Goal: Transaction & Acquisition: Purchase product/service

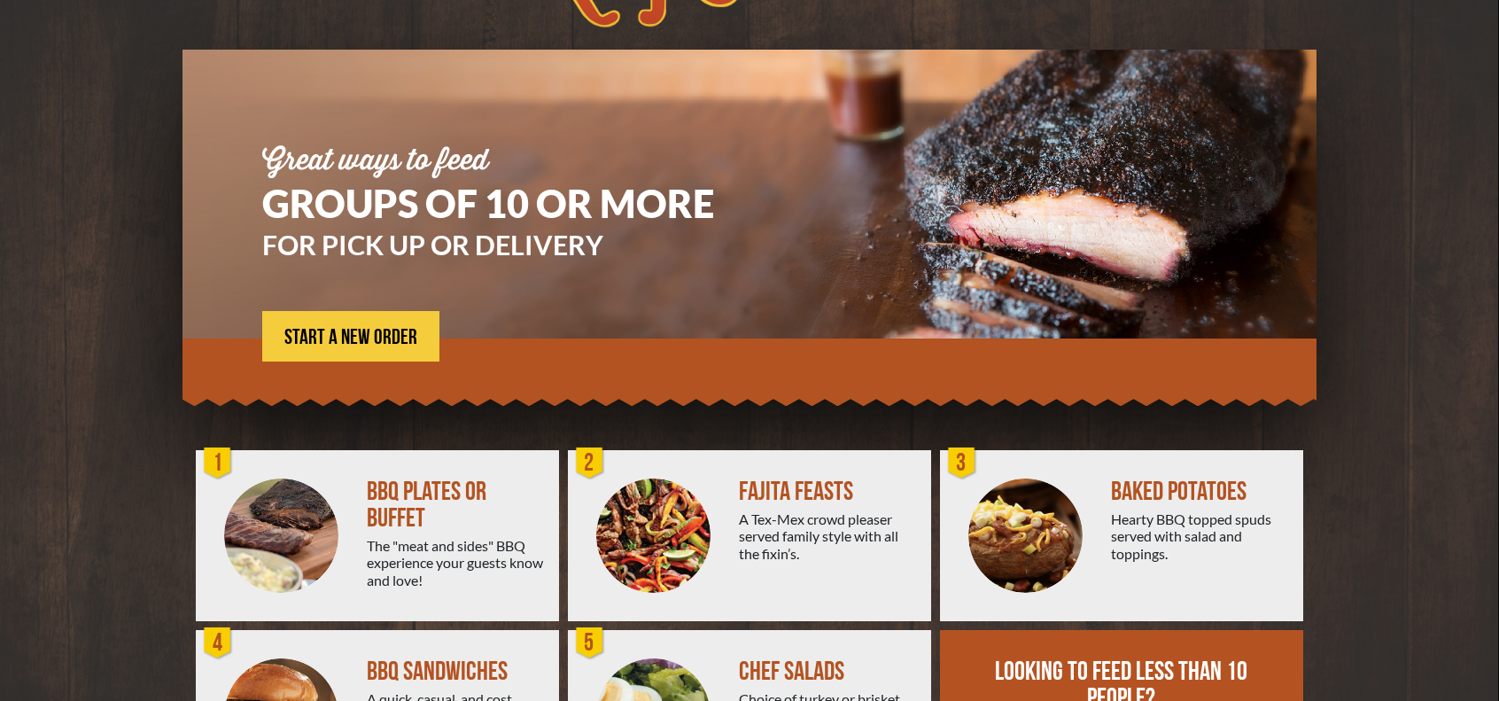
scroll to position [177, 0]
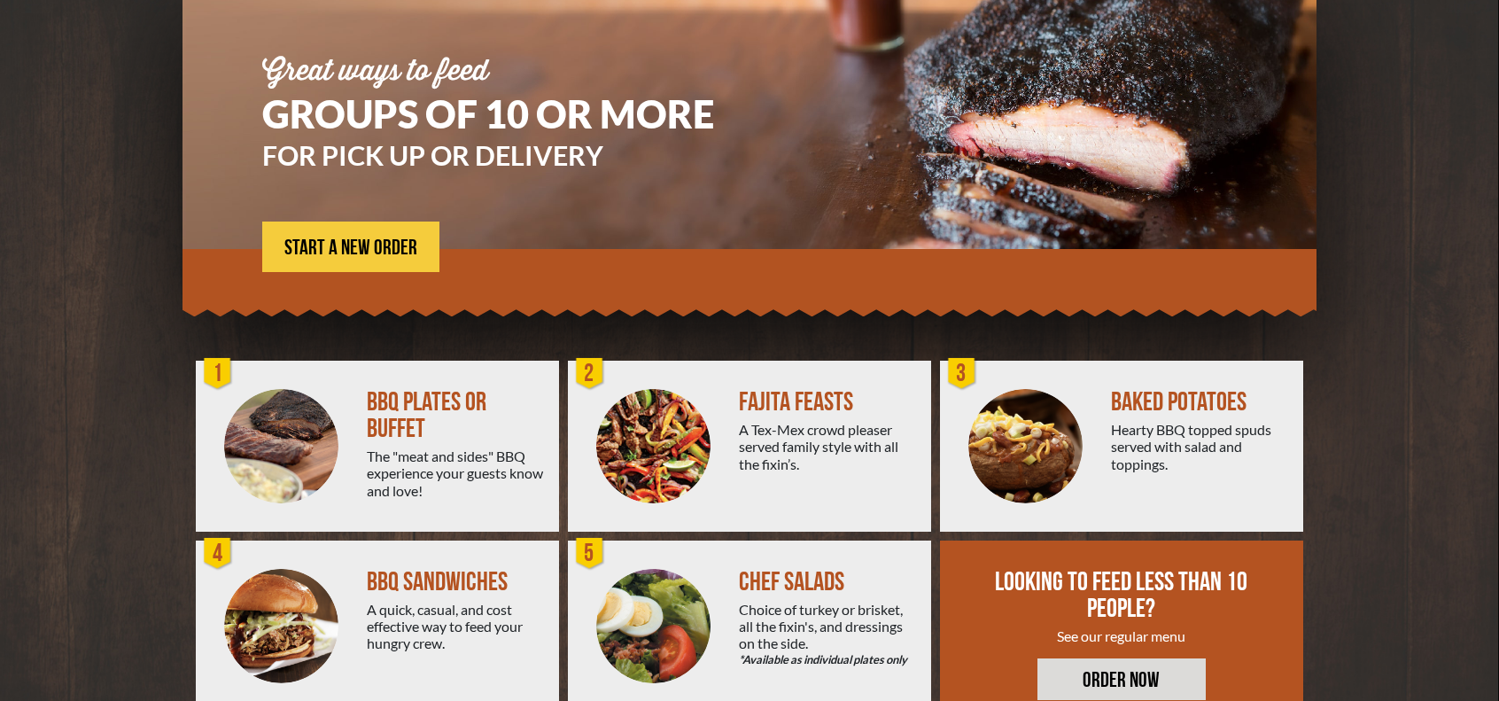
click at [399, 495] on div "The "meat and sides" BBQ experience your guests know and love!" at bounding box center [456, 472] width 178 height 51
click at [379, 414] on div "BBQ PLATES OR BUFFET" at bounding box center [456, 415] width 178 height 53
click at [287, 453] on img at bounding box center [281, 446] width 114 height 114
click at [393, 256] on span "START A NEW ORDER" at bounding box center [350, 247] width 133 height 21
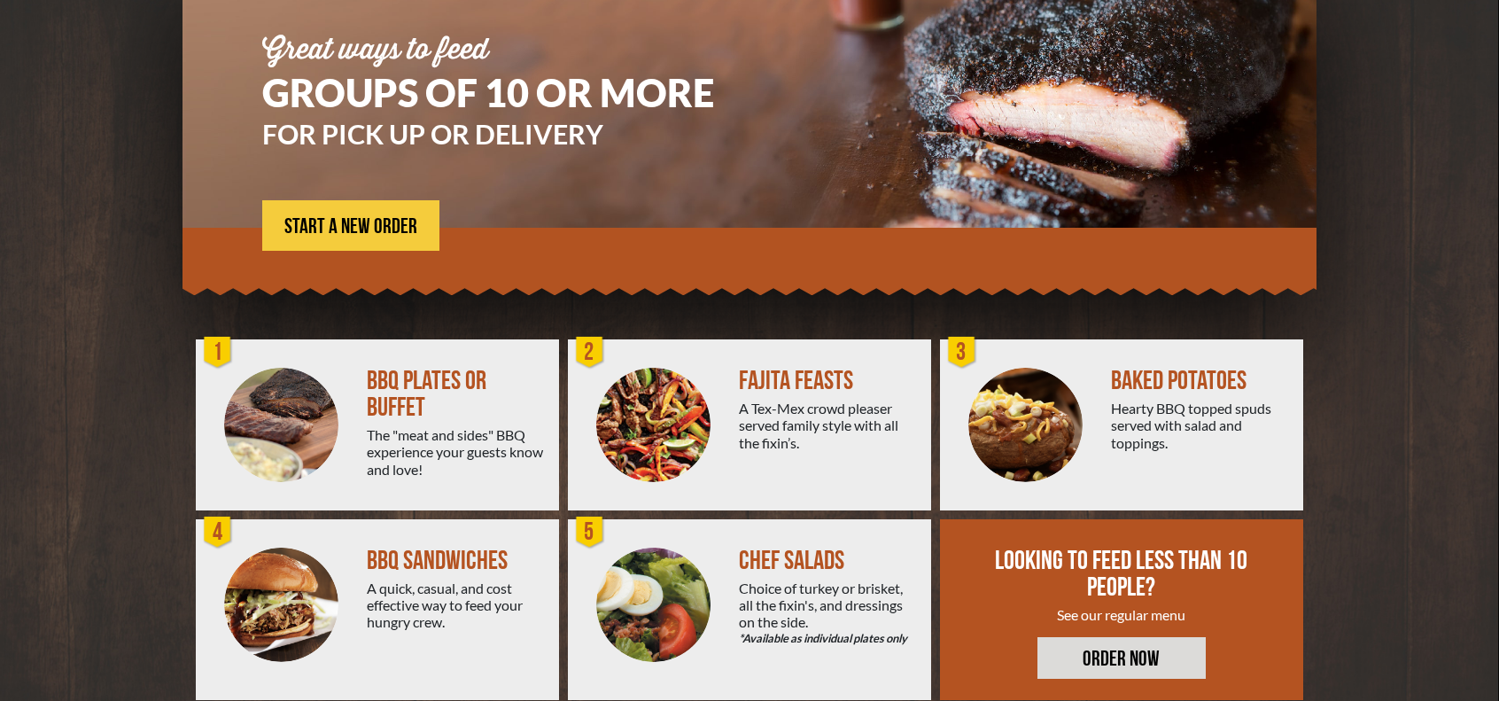
scroll to position [232, 0]
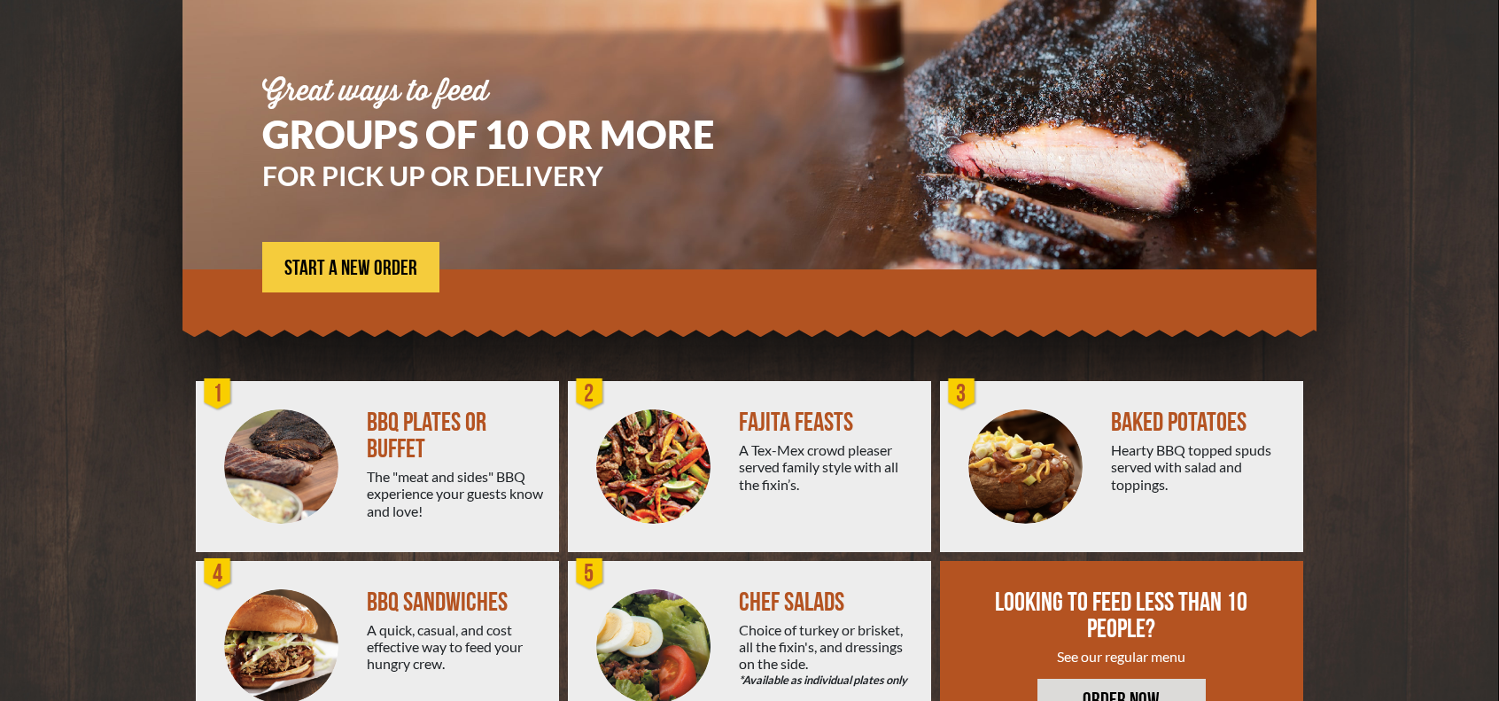
scroll to position [232, 0]
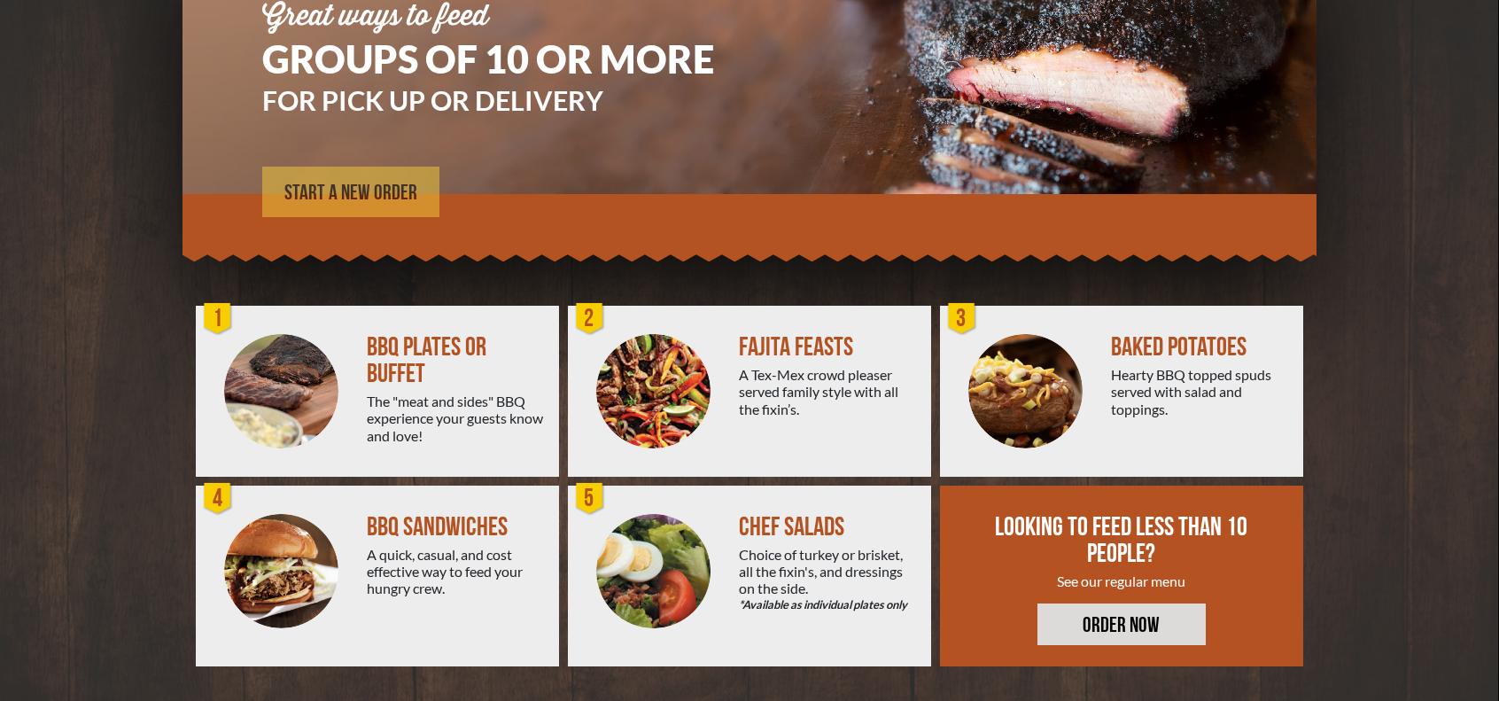
click at [315, 179] on link "START A NEW ORDER" at bounding box center [350, 192] width 177 height 50
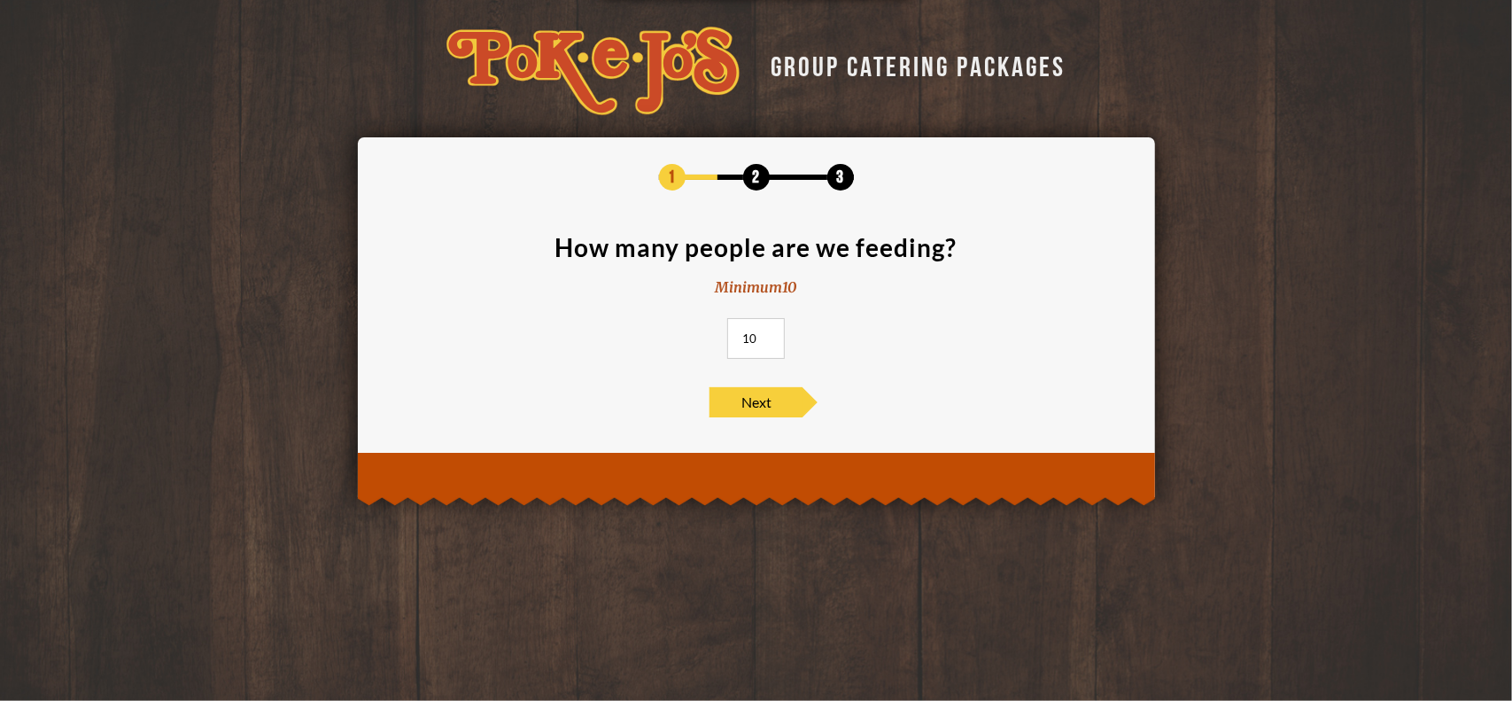
click at [749, 346] on input "10" at bounding box center [756, 338] width 58 height 41
drag, startPoint x: 755, startPoint y: 343, endPoint x: 504, endPoint y: 327, distance: 251.2
click at [504, 327] on section "How many people are we feeding? Minimum 10 10" at bounding box center [756, 302] width 744 height 135
type input "9"
type input "85"
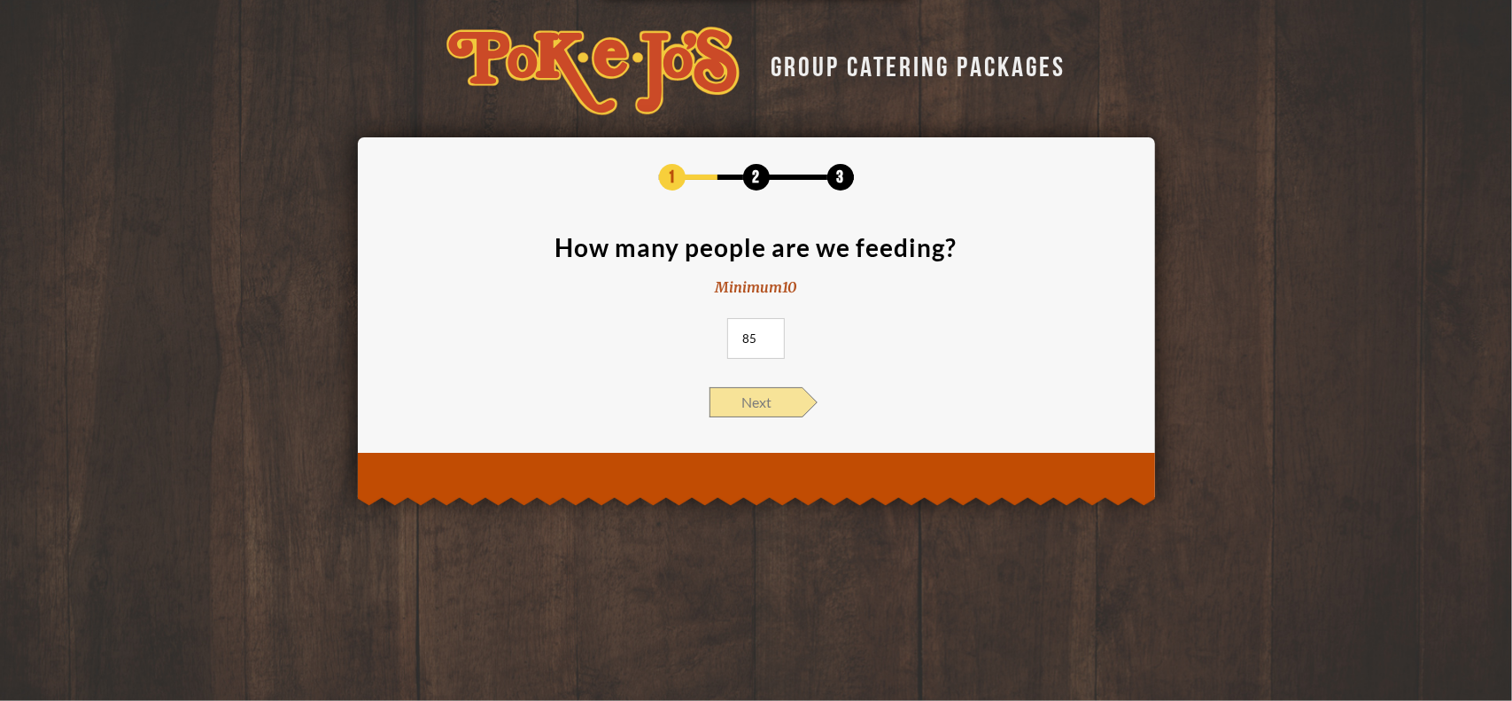
click at [763, 408] on span "Next" at bounding box center [755, 402] width 93 height 30
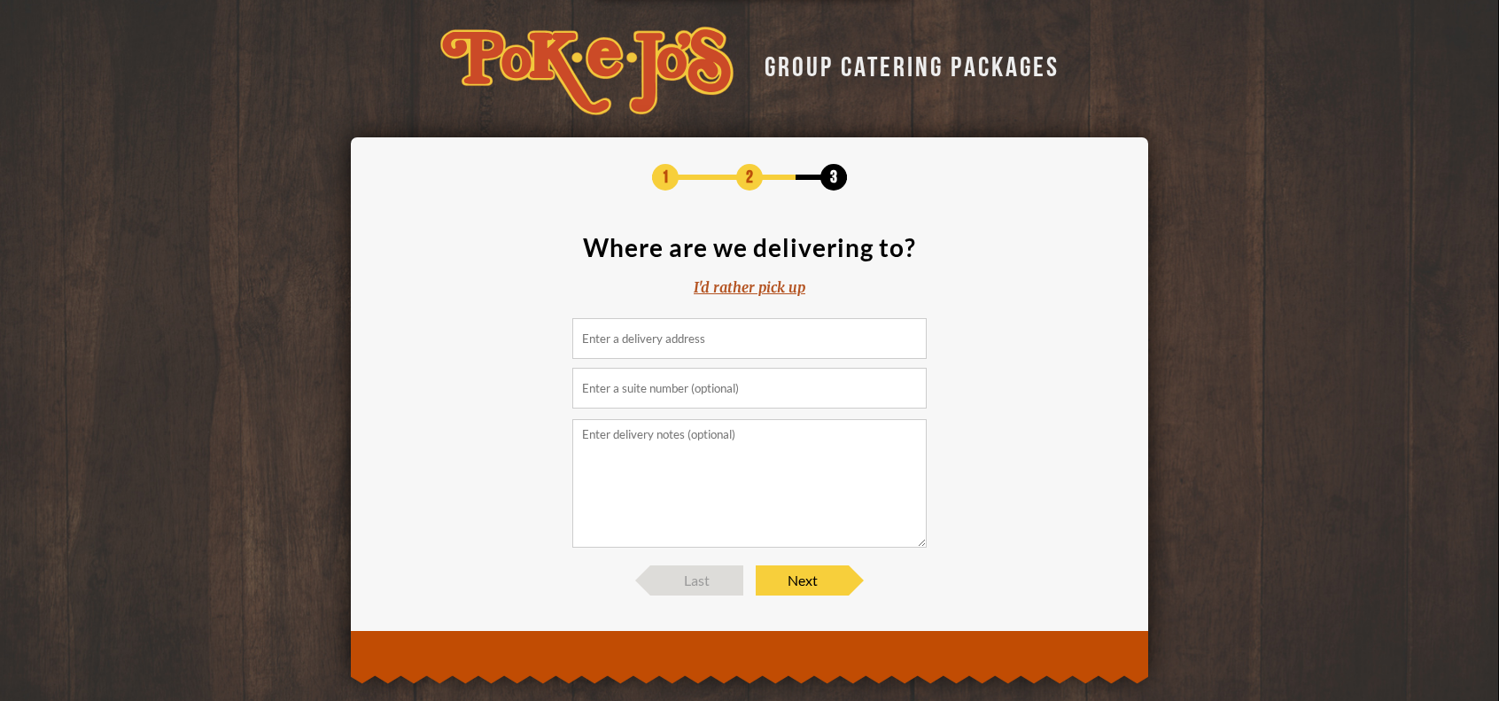
click at [754, 290] on div "I'd rather pick up" at bounding box center [750, 287] width 112 height 20
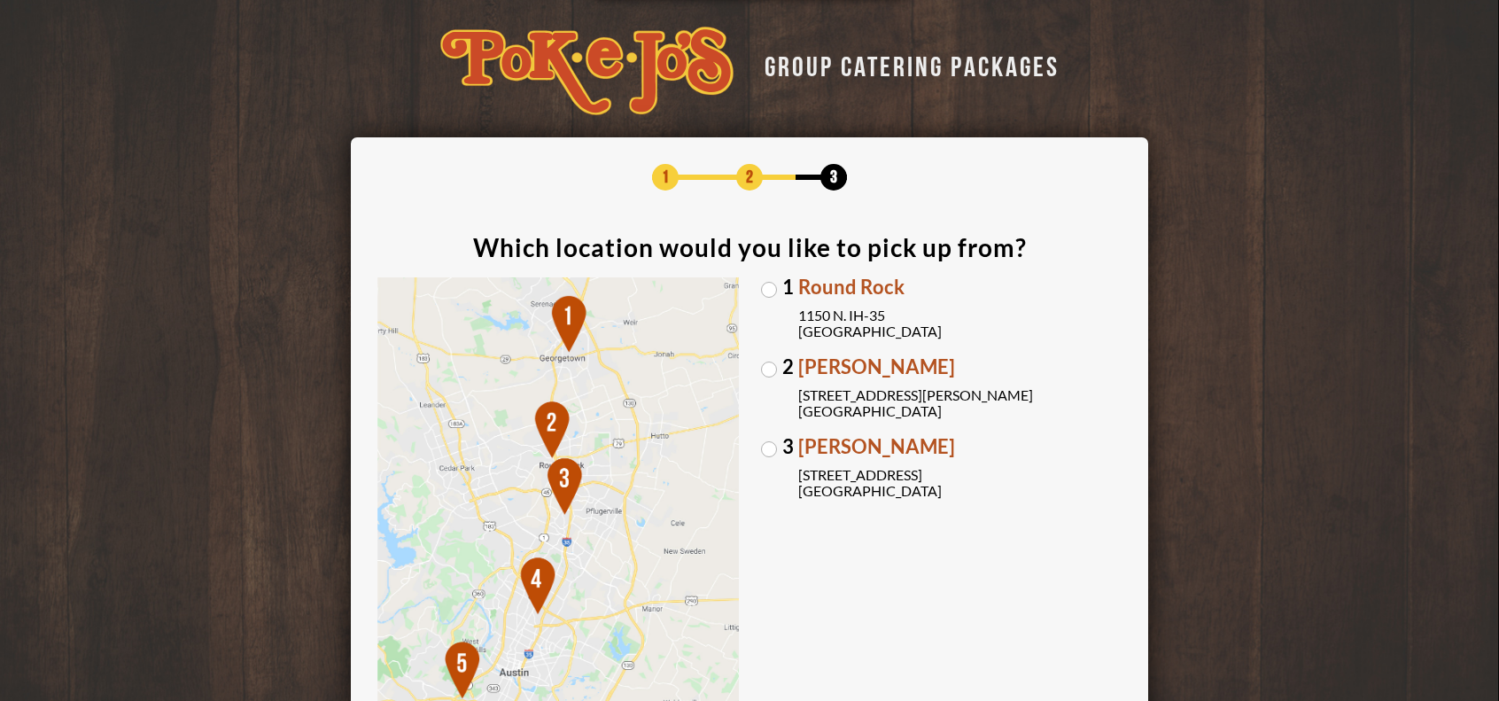
click at [758, 449] on div "1 Round Rock 1150 N. IH-35 Round Rock, TX 78761 2 Parmer Lane 2121 Parmer Lane …" at bounding box center [749, 510] width 744 height 467
click at [768, 446] on label "3 Brodie Oaks 4109 S. Capitol of TX Hwy Austin, TX 78704" at bounding box center [941, 468] width 361 height 62
click at [0, 0] on input "3 Brodie Oaks 4109 S. Capitol of TX Hwy Austin, TX 78704" at bounding box center [0, 0] width 0 height 0
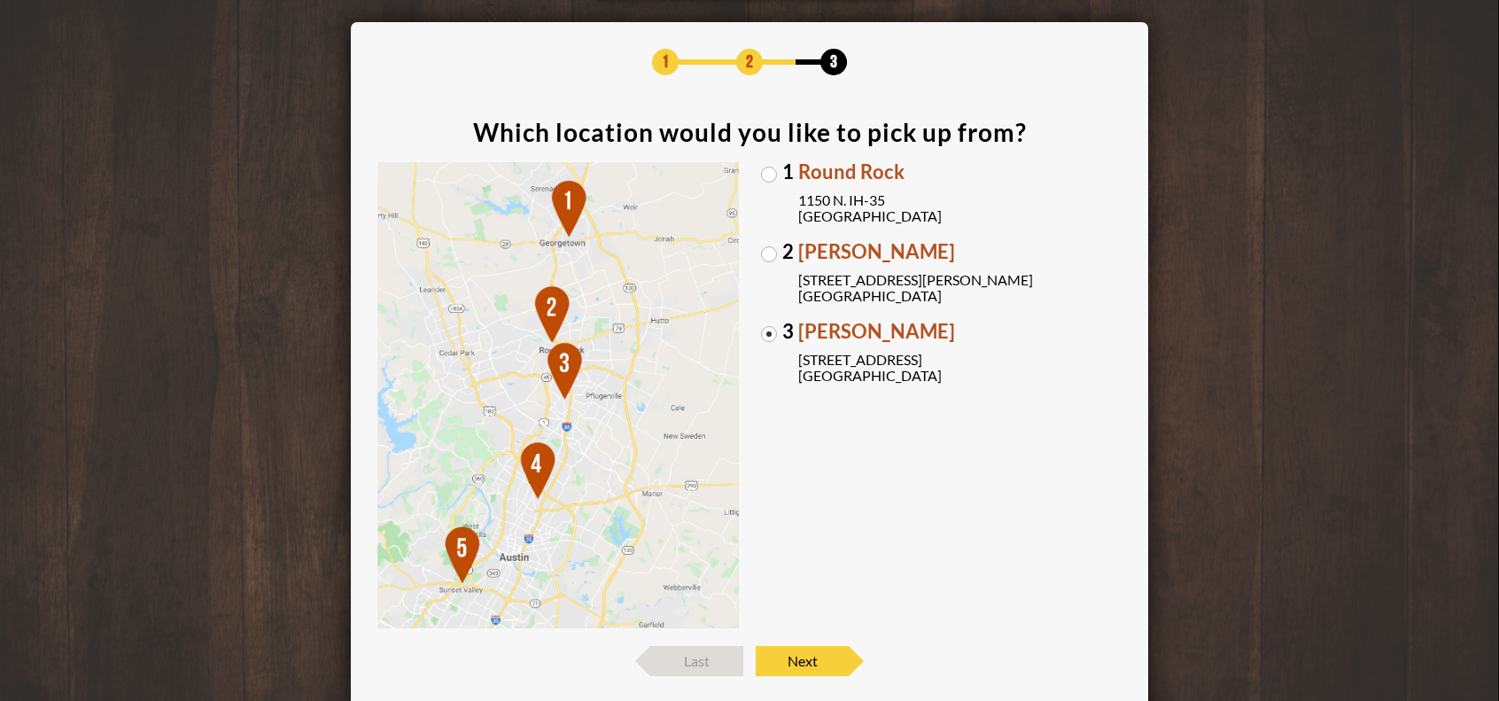
scroll to position [177, 0]
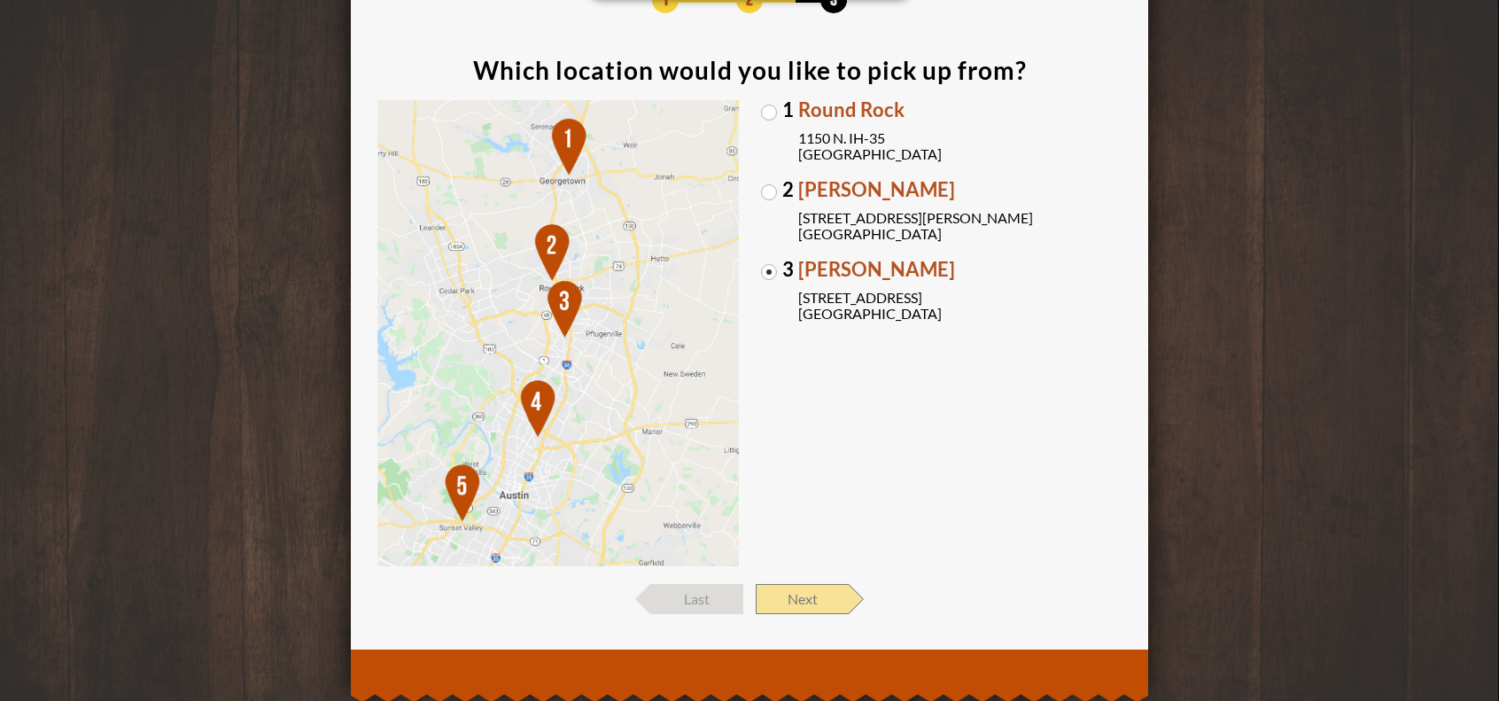
click at [841, 603] on span "Next" at bounding box center [802, 599] width 93 height 30
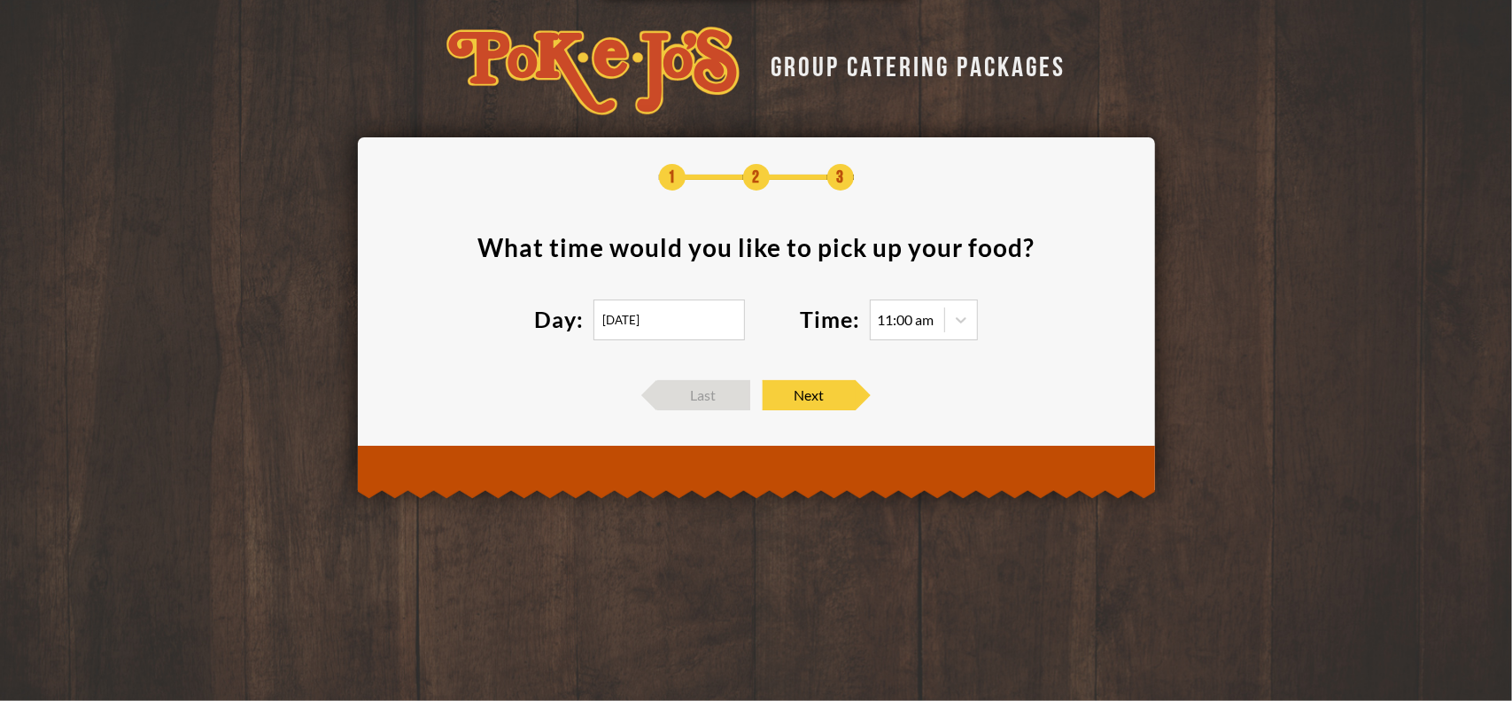
click at [593, 320] on input "08/19/2025" at bounding box center [668, 319] width 151 height 41
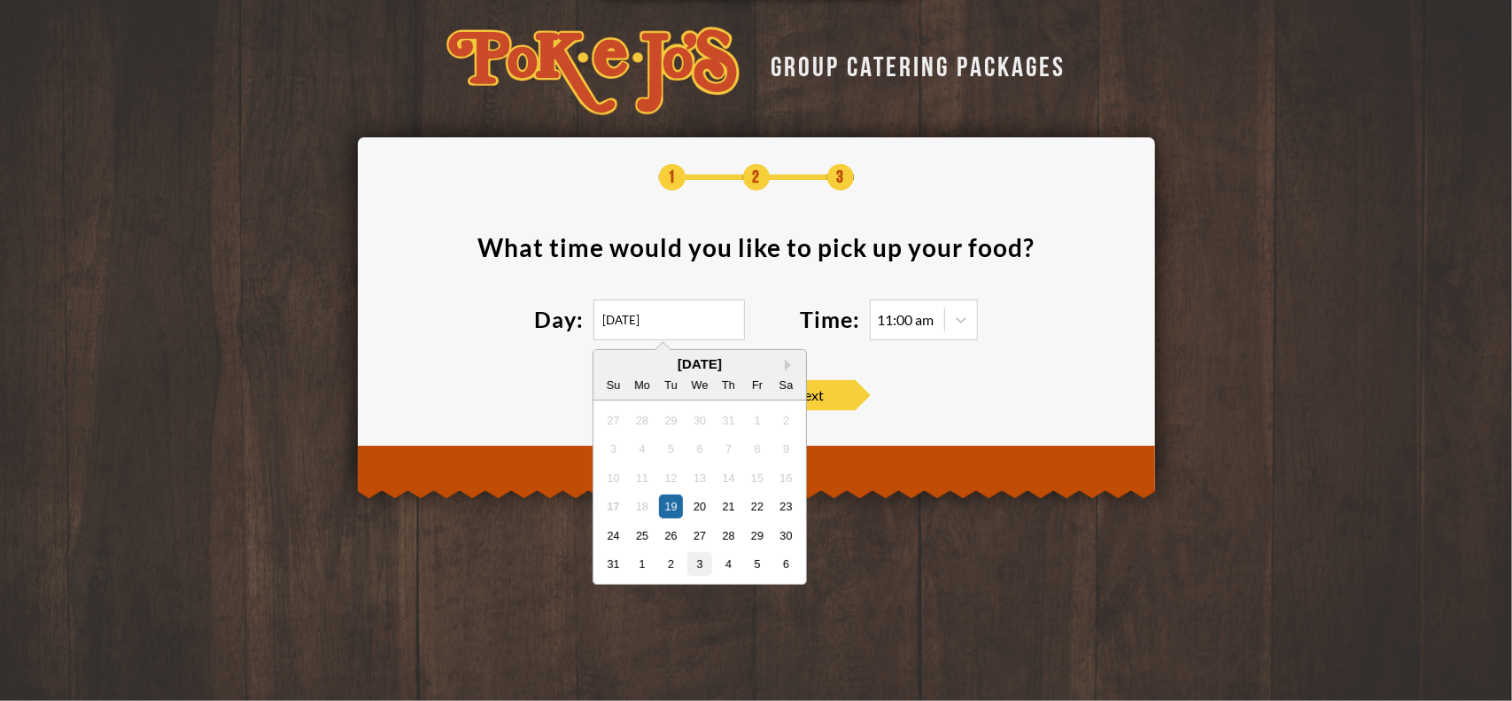
click at [704, 554] on div "3" at bounding box center [699, 564] width 24 height 24
type input "09/03/2025"
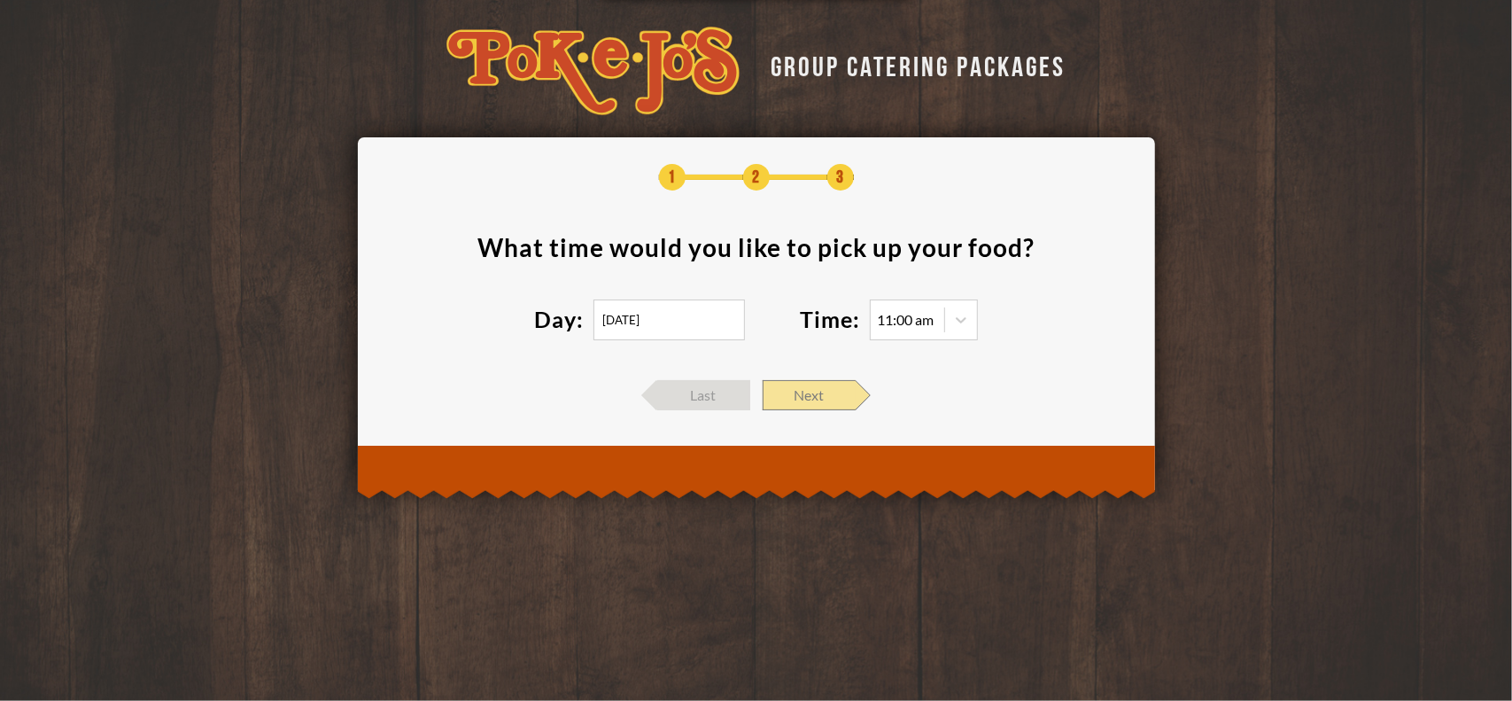
click at [835, 389] on span "Next" at bounding box center [809, 395] width 93 height 30
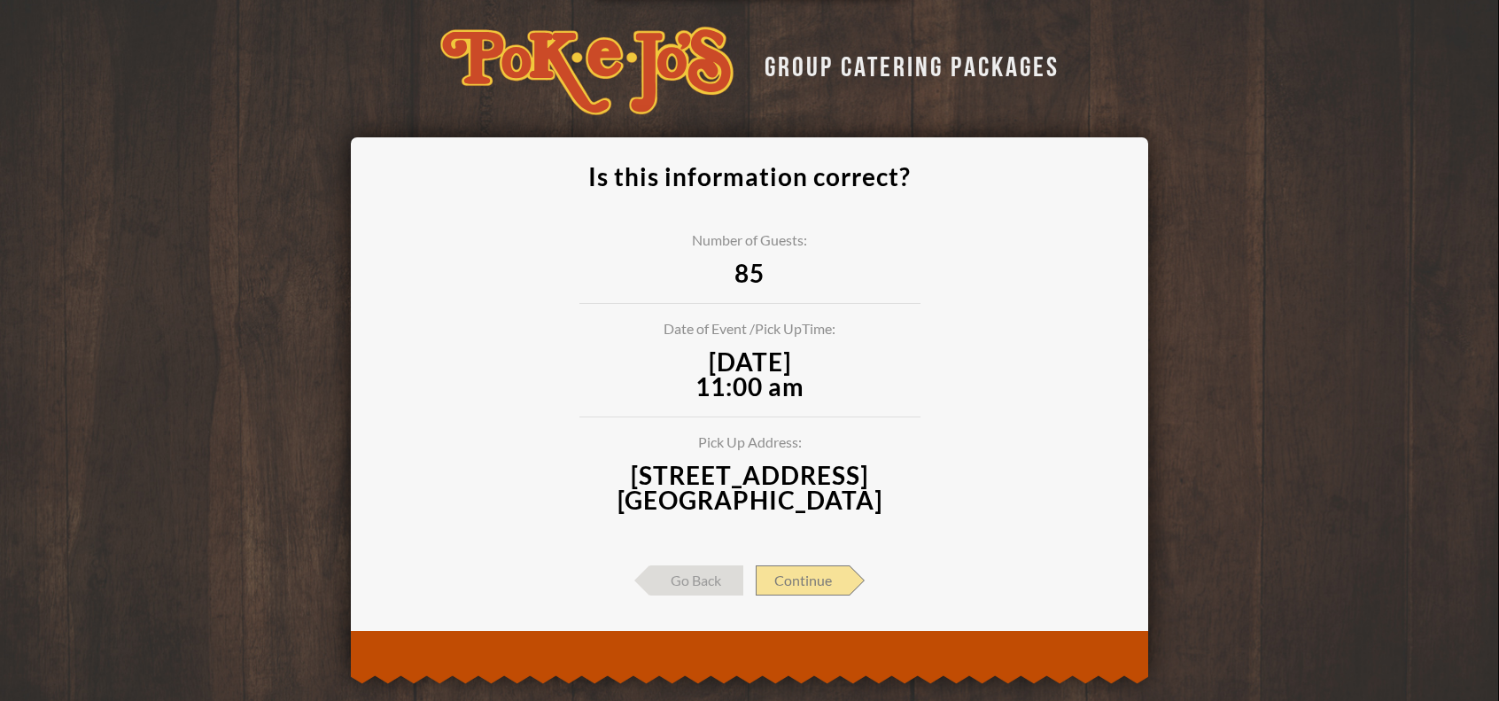
click at [824, 586] on span "Continue" at bounding box center [803, 580] width 94 height 30
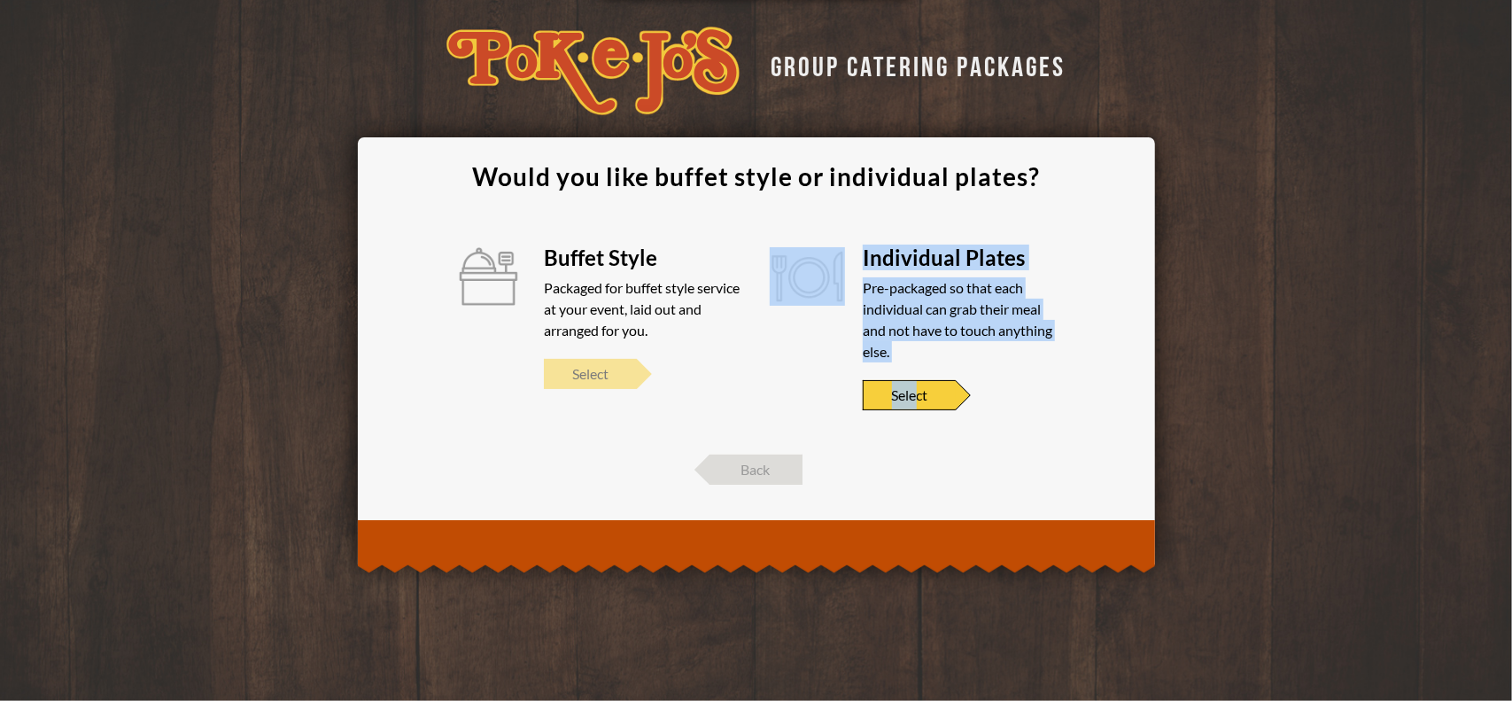
drag, startPoint x: 918, startPoint y: 408, endPoint x: 551, endPoint y: 365, distance: 369.2
click at [531, 382] on div "Buffet Style Packaged for buffet style service at your event, laid out and arra…" at bounding box center [757, 328] width 638 height 163
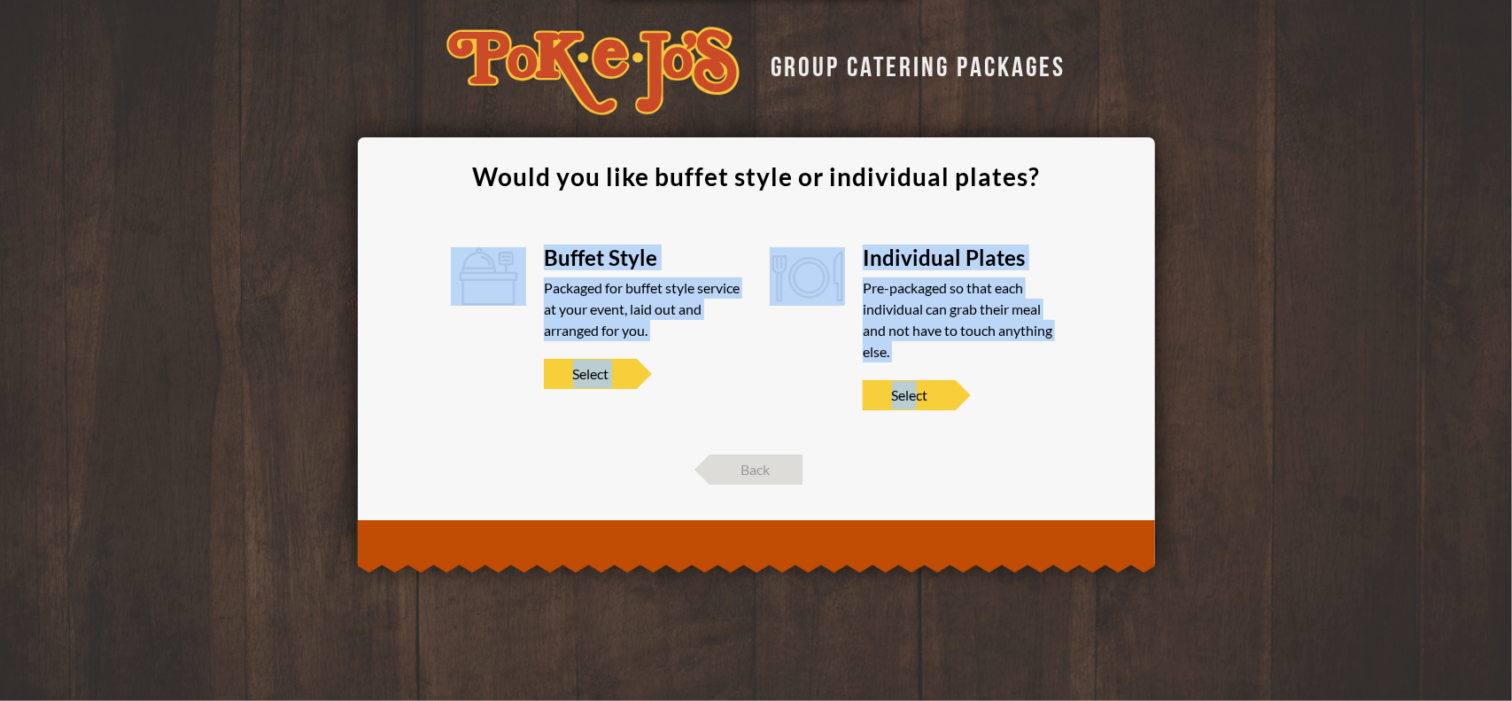
click at [617, 307] on div "Packaged for buffet style service at your event, laid out and arranged for you." at bounding box center [643, 309] width 198 height 64
click at [599, 237] on section "Would you like buffet style or individual plates? Buffet Style Packaged for buf…" at bounding box center [756, 300] width 744 height 273
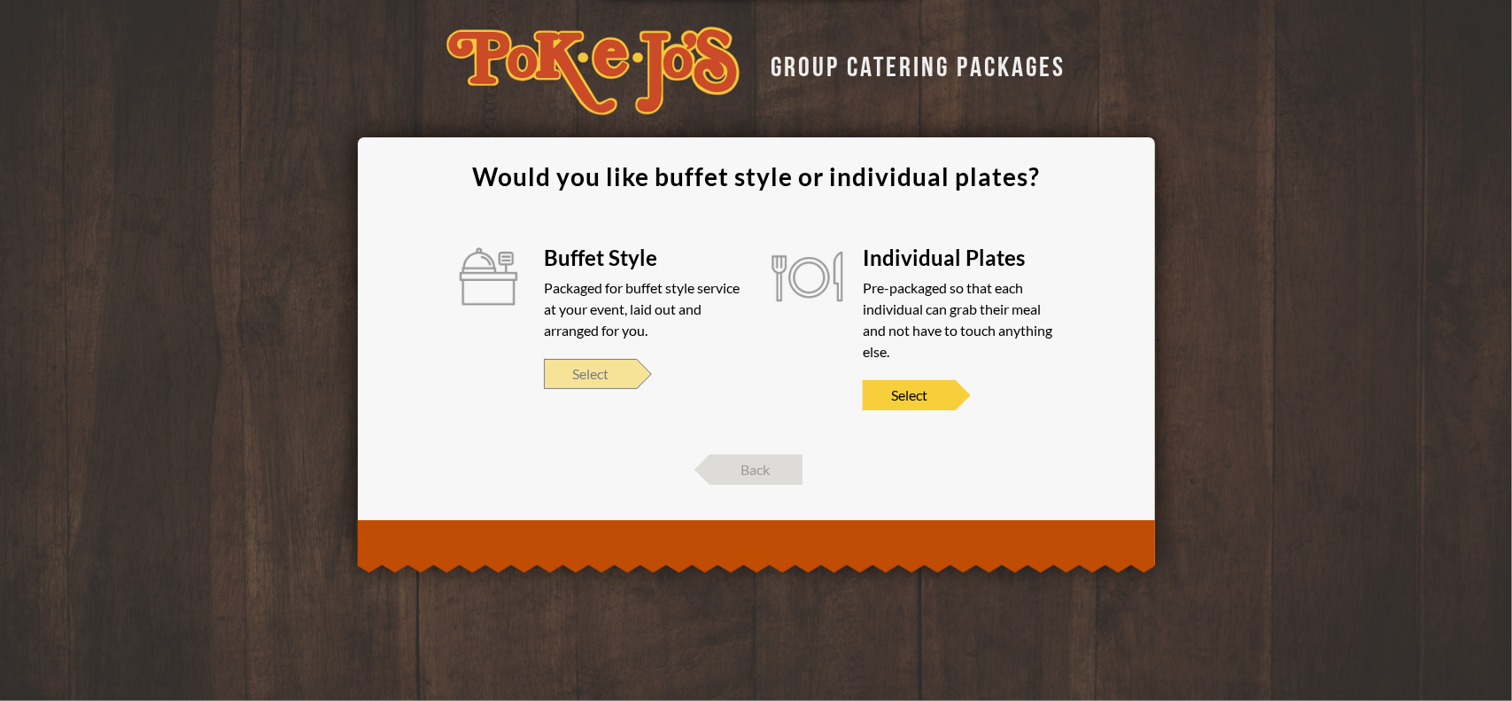
click at [590, 384] on span "Select" at bounding box center [590, 374] width 93 height 30
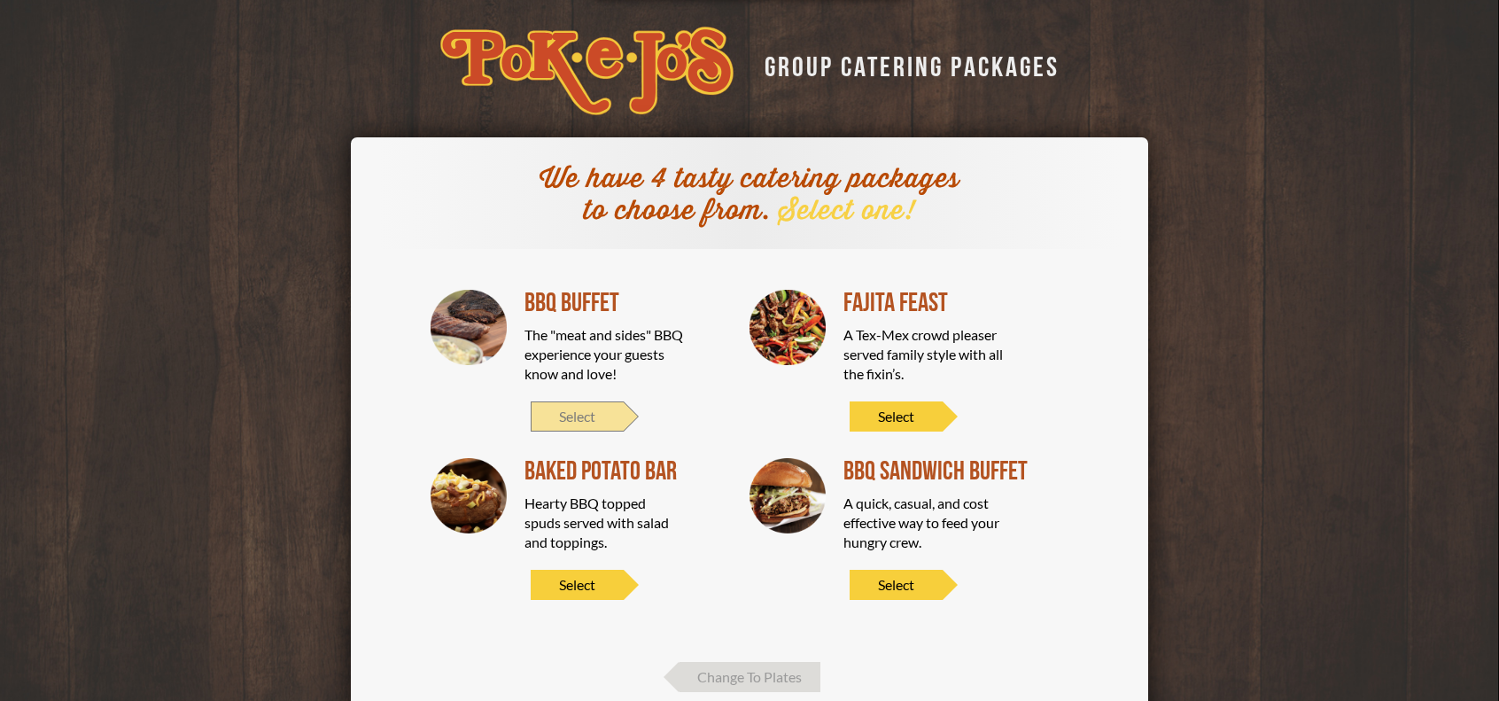
click at [606, 422] on span "Select" at bounding box center [577, 416] width 93 height 30
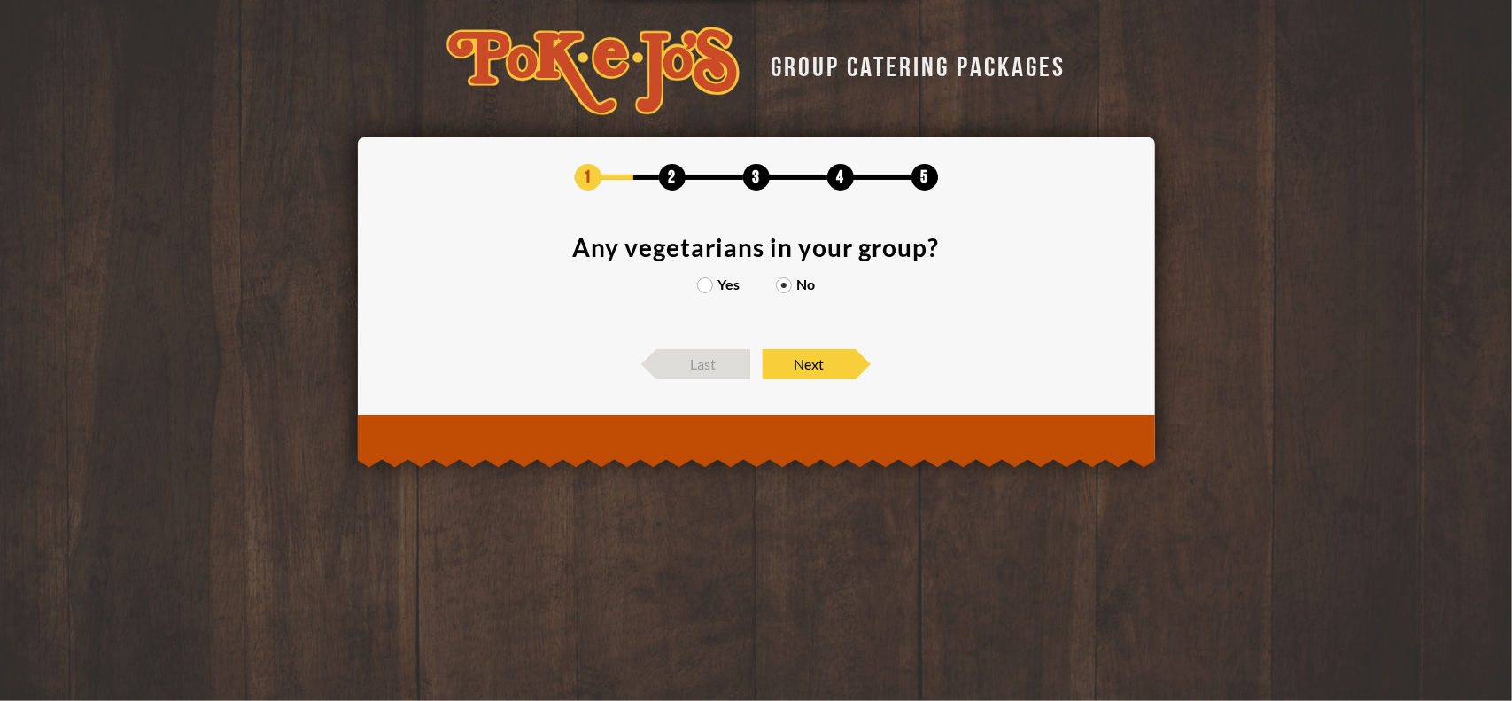
click at [725, 291] on label "Yes" at bounding box center [718, 284] width 43 height 14
click at [0, 0] on input "Yes" at bounding box center [0, 0] width 0 height 0
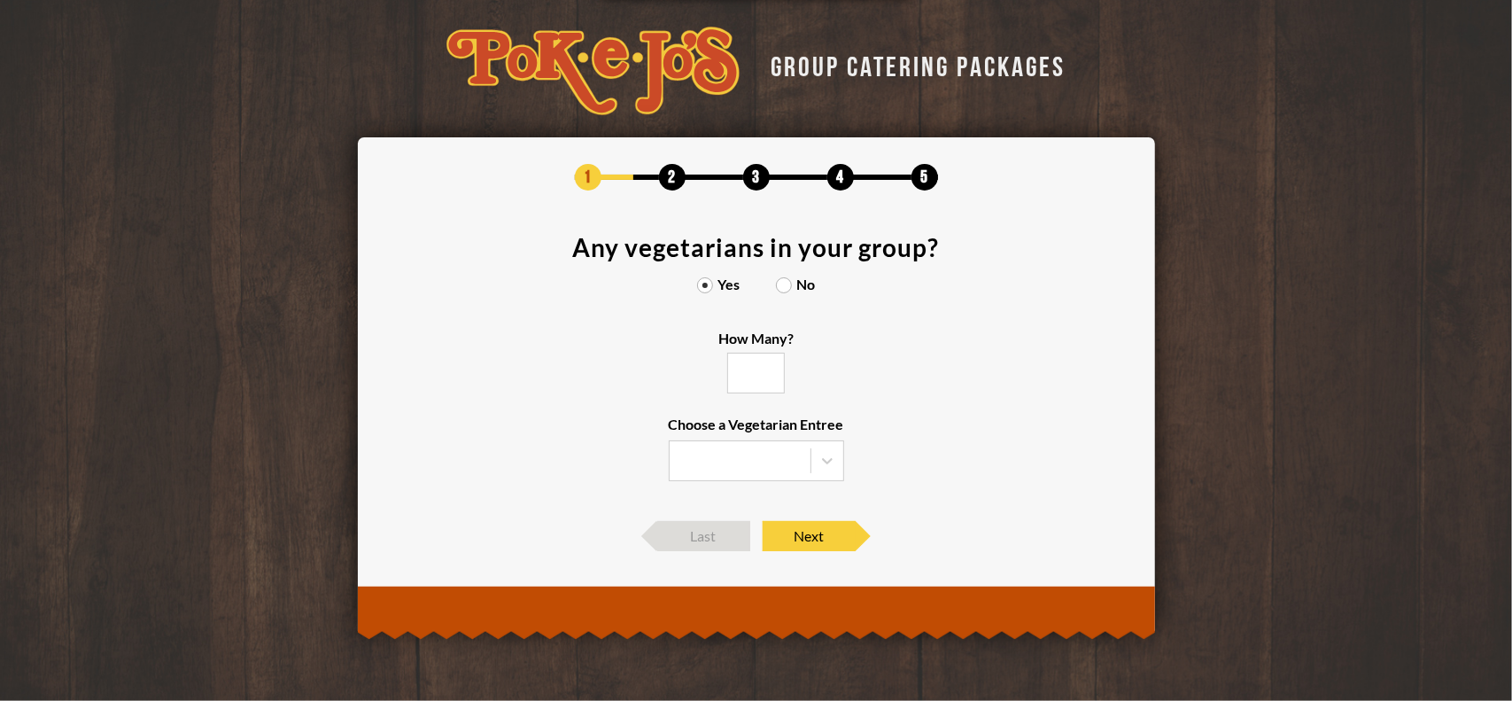
click at [753, 373] on input "How Many?" at bounding box center [756, 373] width 58 height 41
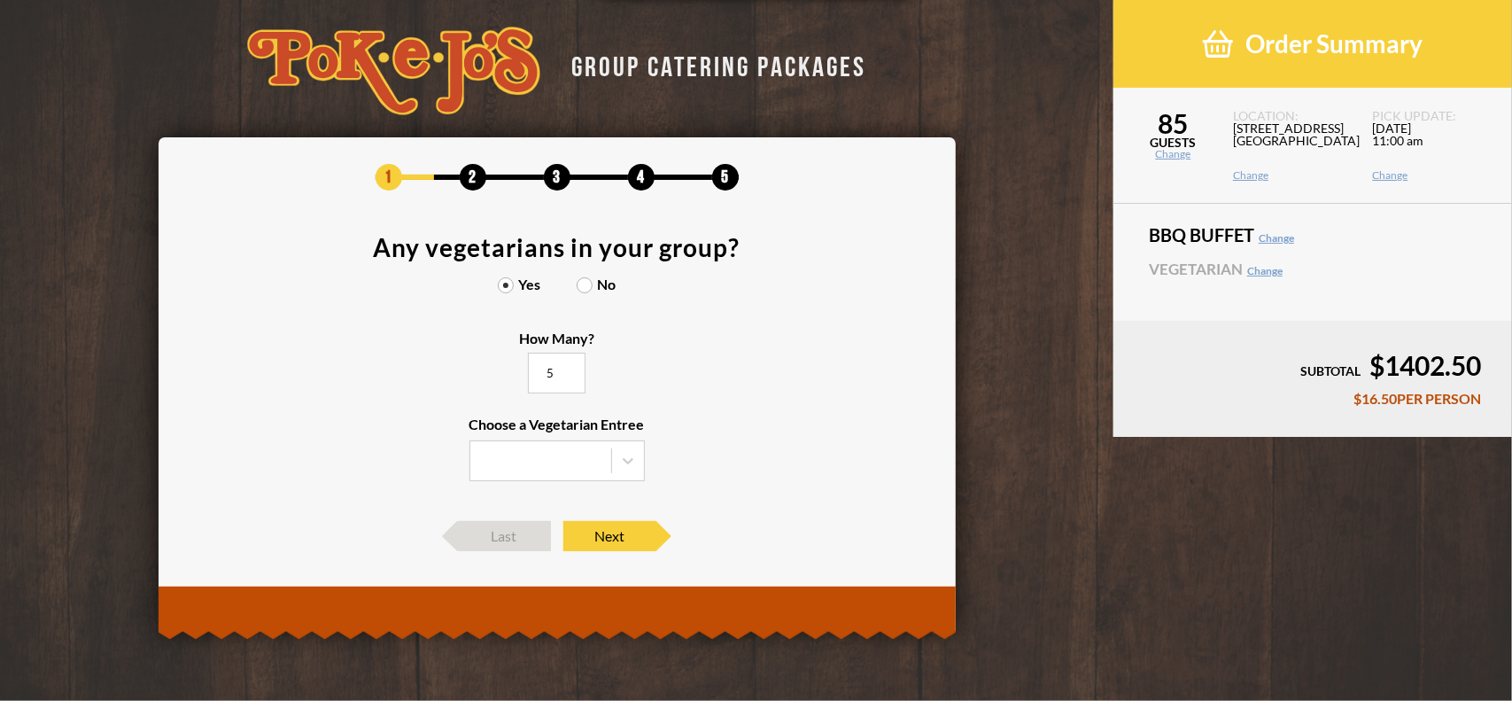
type input "5"
click at [792, 499] on section "Any vegetarians in your group? Yes No How Many? 5 Choose a Vegetarian Entree" at bounding box center [557, 369] width 744 height 268
click at [636, 449] on div at bounding box center [628, 461] width 32 height 32
click at [0, 0] on input "Choose a Vegetarian Entree Veggie Skewers Baked Potato Entree Salad" at bounding box center [0, 0] width 0 height 0
click at [560, 509] on div "Baked Potato" at bounding box center [557, 521] width 174 height 25
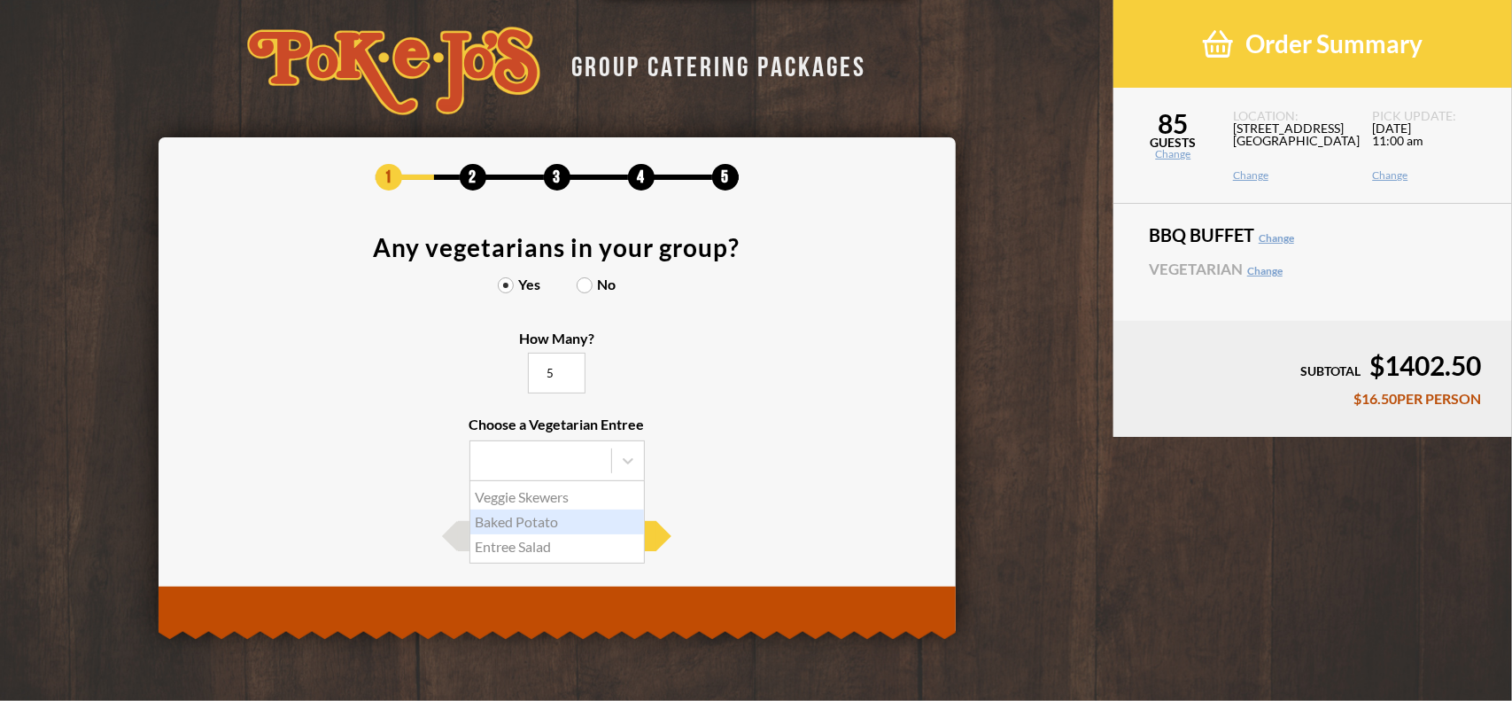
click at [0, 0] on input "Choose a Vegetarian Entree Veggie Skewers Baked Potato Entree Salad" at bounding box center [0, 0] width 0 height 0
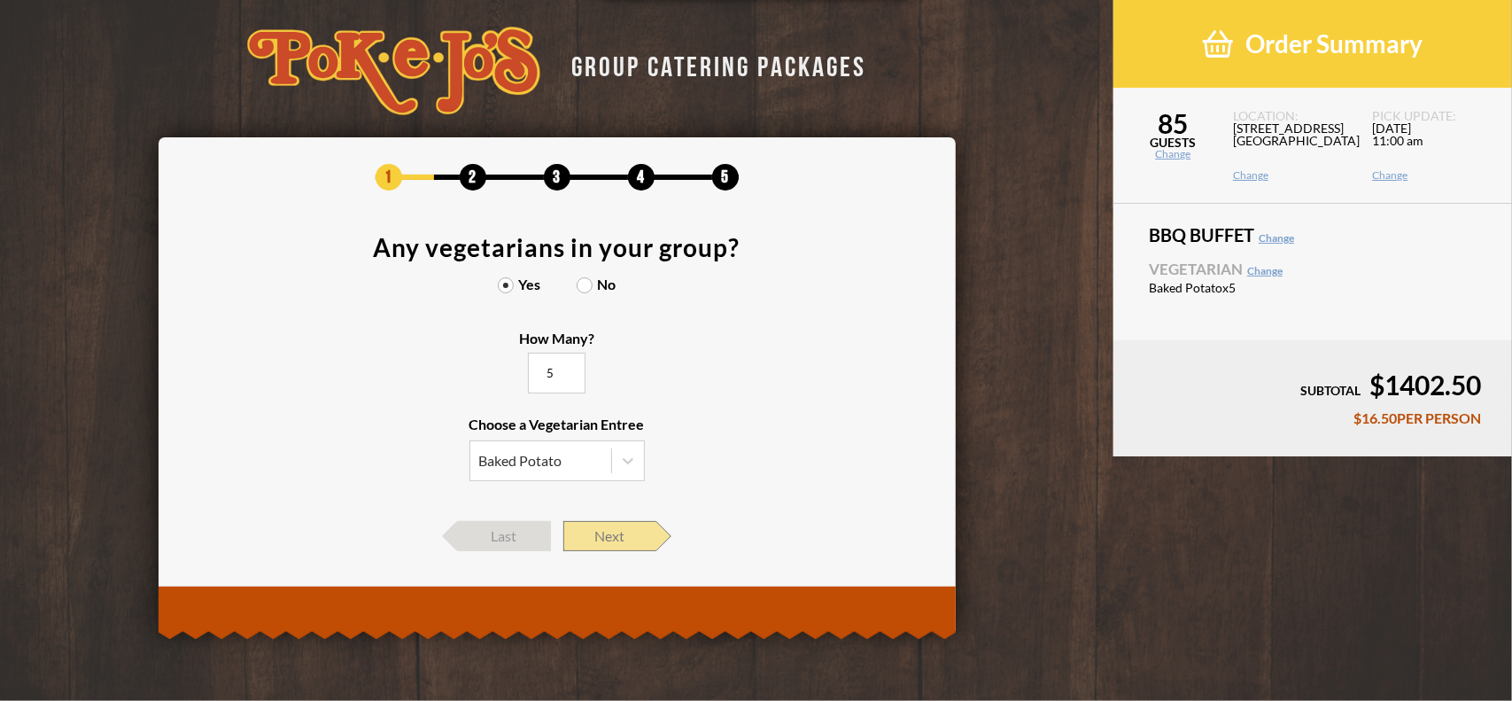
click at [598, 523] on span "Next" at bounding box center [609, 536] width 93 height 30
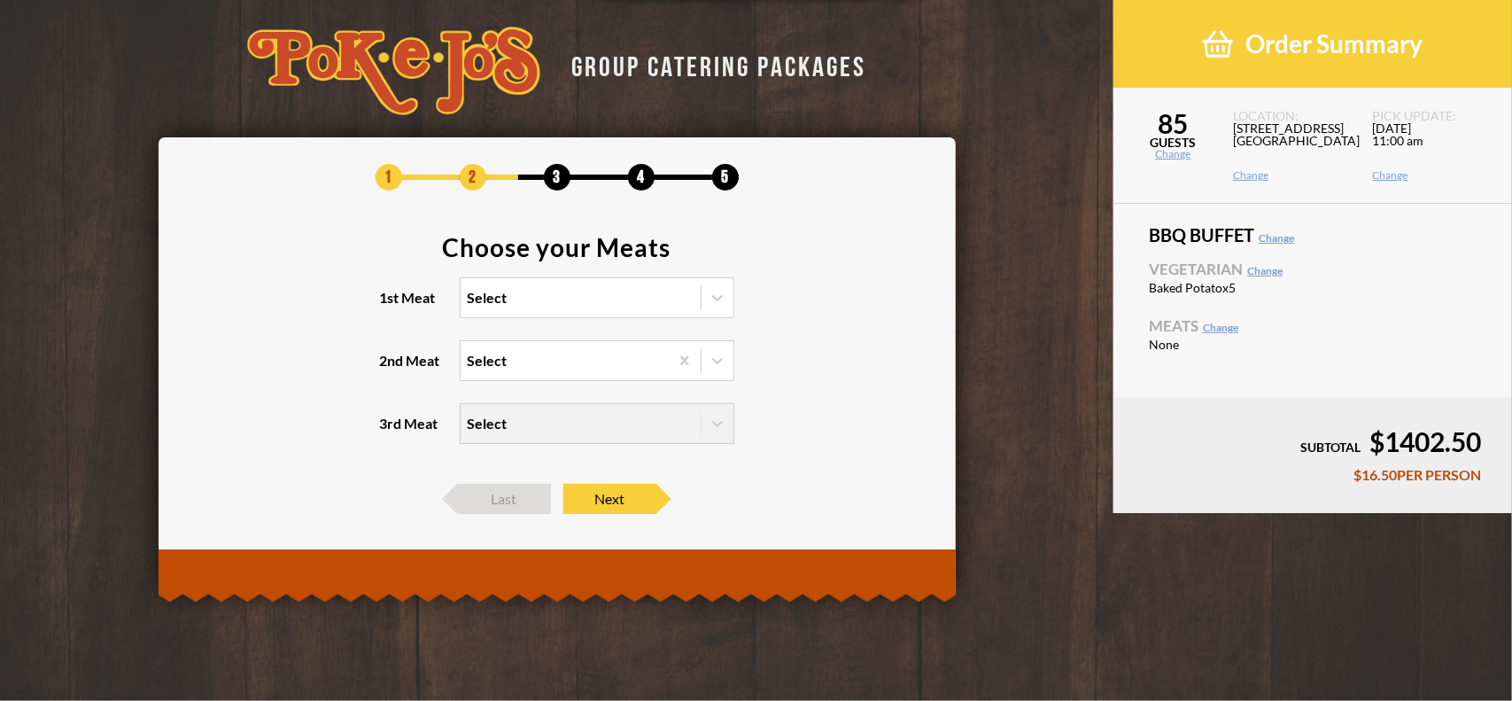
click at [541, 317] on section "Choose your Meats 1st Meat Select 2nd Meat Select 3rd Meat Select" at bounding box center [557, 350] width 744 height 231
click at [542, 307] on div "Select" at bounding box center [581, 297] width 240 height 39
click at [391, 306] on input "1st Meat option Brisket focused, 1 of 6. 6 results available. Use Up and Down t…" at bounding box center [391, 306] width 0 height 0
click at [471, 334] on div "Brisket" at bounding box center [597, 334] width 273 height 25
click at [391, 306] on input "1st Meat option Brisket focused, 1 of 6. 6 results available. Use Up and Down t…" at bounding box center [391, 306] width 0 height 0
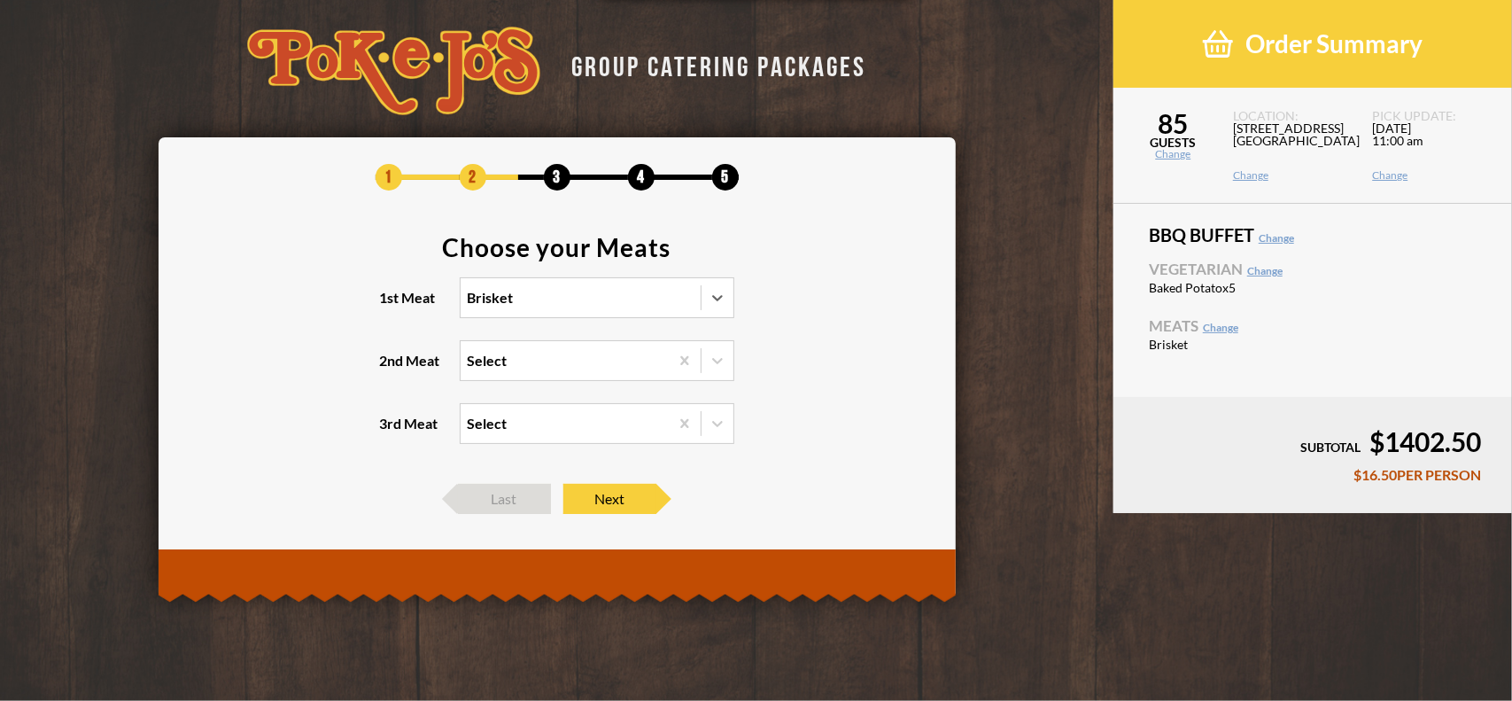
click at [507, 367] on div "Select" at bounding box center [565, 360] width 208 height 39
click at [391, 368] on input "2nd Meat Select" at bounding box center [391, 368] width 0 height 0
drag, startPoint x: 493, startPoint y: 481, endPoint x: 487, endPoint y: 496, distance: 16.3
click at [483, 500] on div "Pork Ribs Sausage Pulled Pork Turkey Chicken" at bounding box center [597, 446] width 273 height 131
click at [391, 368] on input "2nd Meat option Chicken focused, 5 of 5. 5 results available. Use Up and Down t…" at bounding box center [391, 368] width 0 height 0
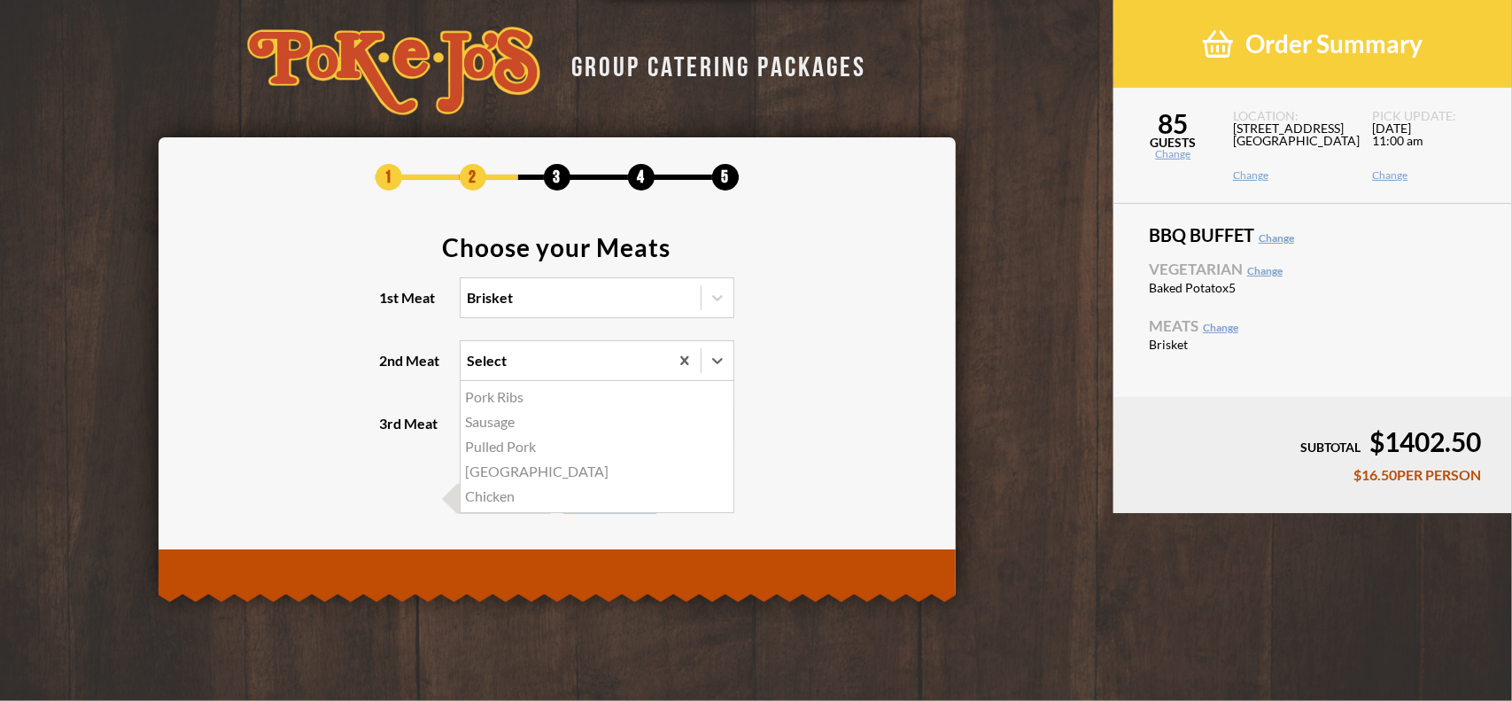
click at [492, 471] on div "Turkey" at bounding box center [597, 471] width 273 height 25
click at [391, 368] on input "2nd Meat option Turkey focused, 4 of 5. 5 results available. Use Up and Down to…" at bounding box center [391, 368] width 0 height 0
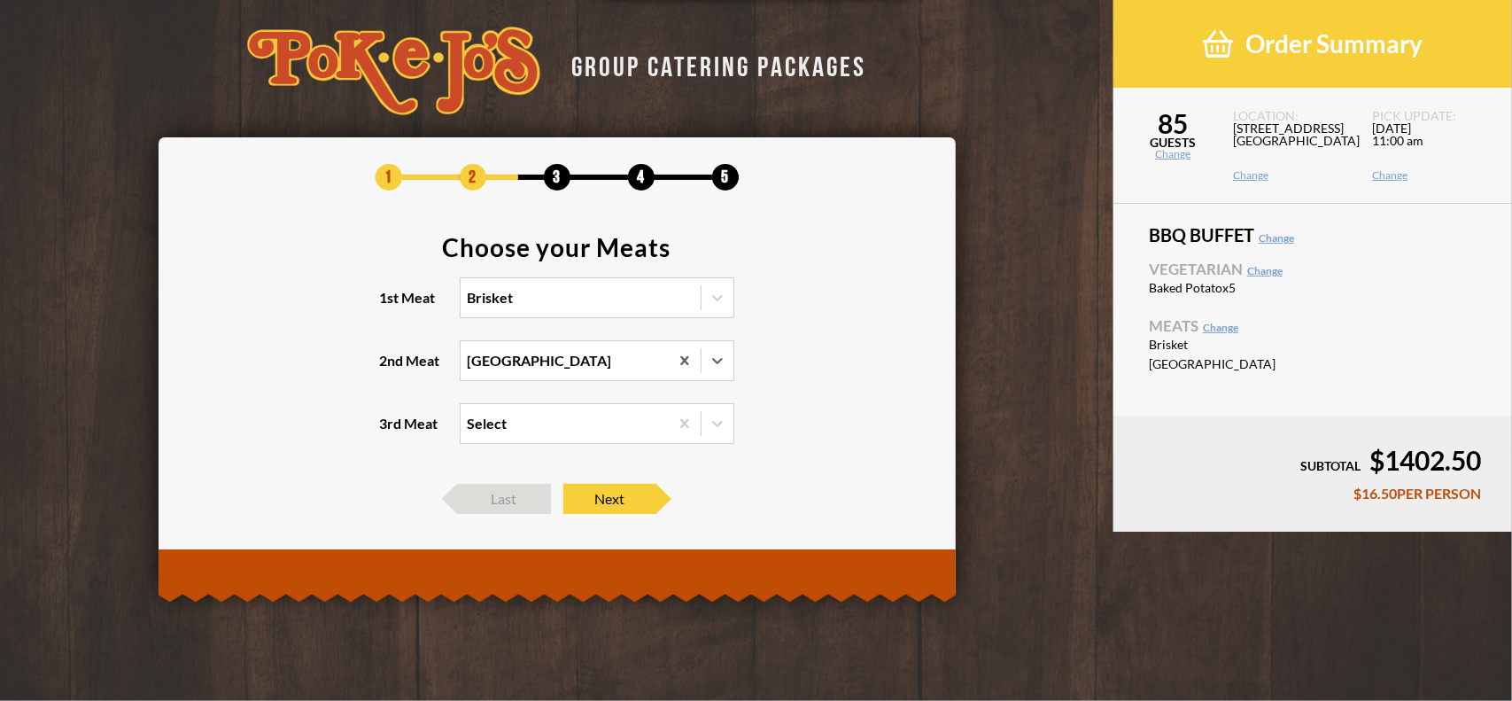
click at [503, 435] on div "Select" at bounding box center [565, 423] width 208 height 39
click at [391, 431] on input "3rd Meat Select" at bounding box center [391, 431] width 0 height 0
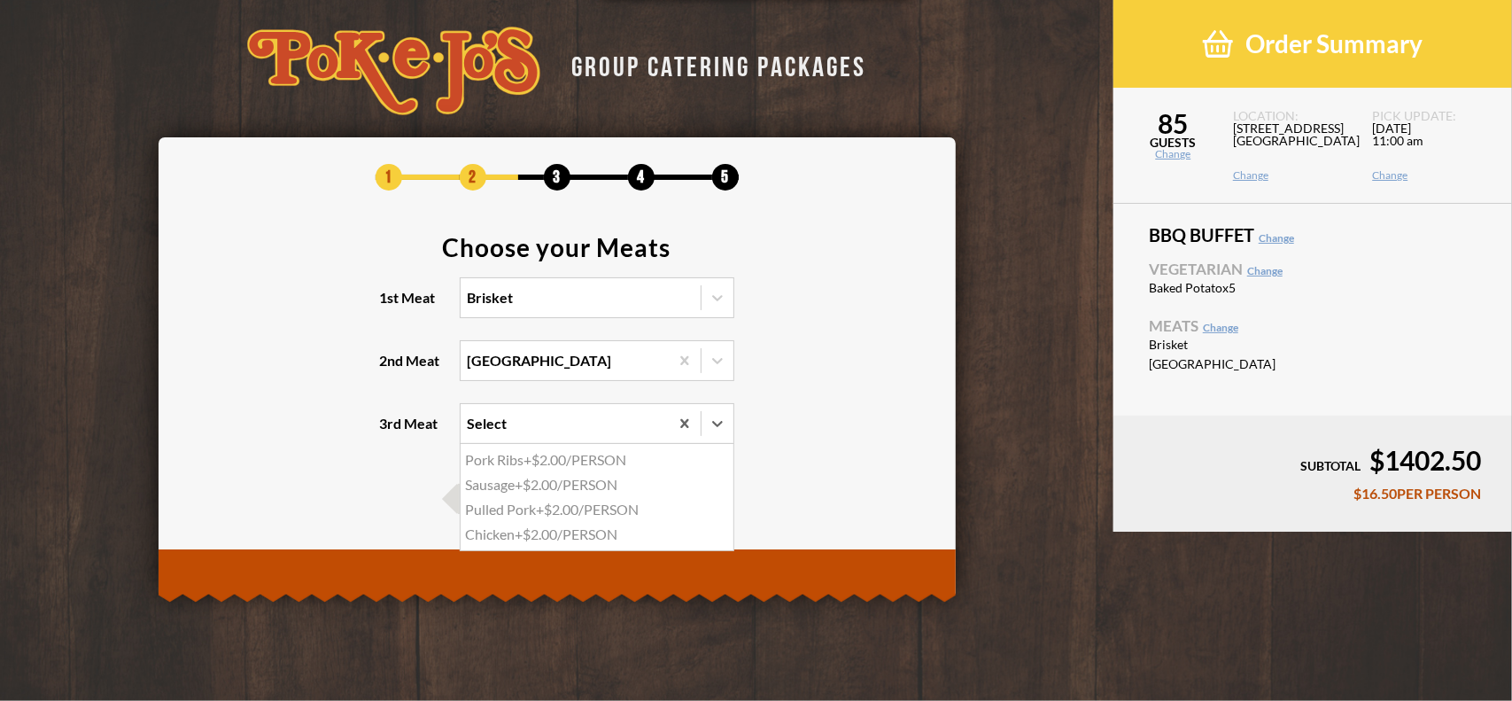
click at [500, 495] on div "Sausage +$2.00/PERSON" at bounding box center [597, 484] width 273 height 25
click at [391, 431] on input "3rd Meat option Sausage focused, 2 of 4. 4 results available. Use Up and Down t…" at bounding box center [391, 431] width 0 height 0
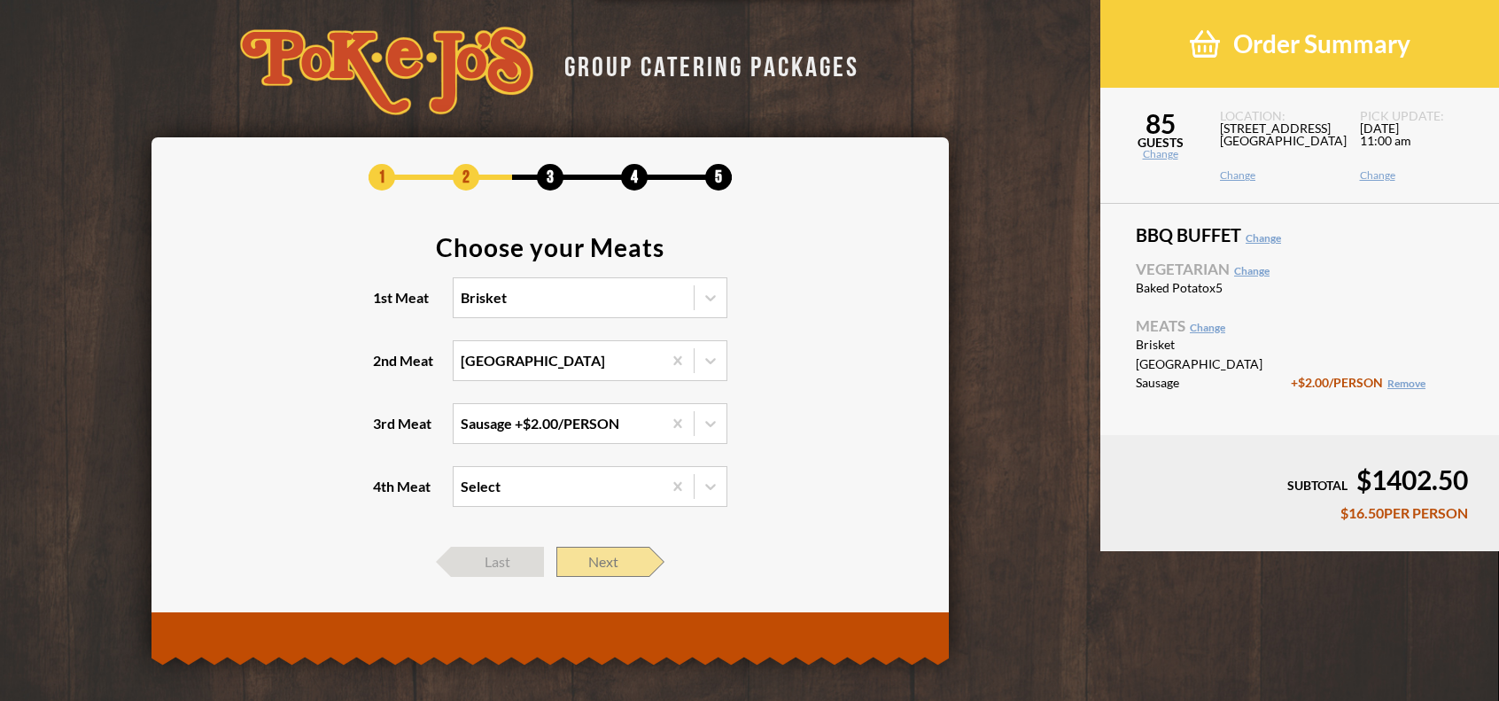
click at [595, 568] on span "Next" at bounding box center [602, 561] width 93 height 30
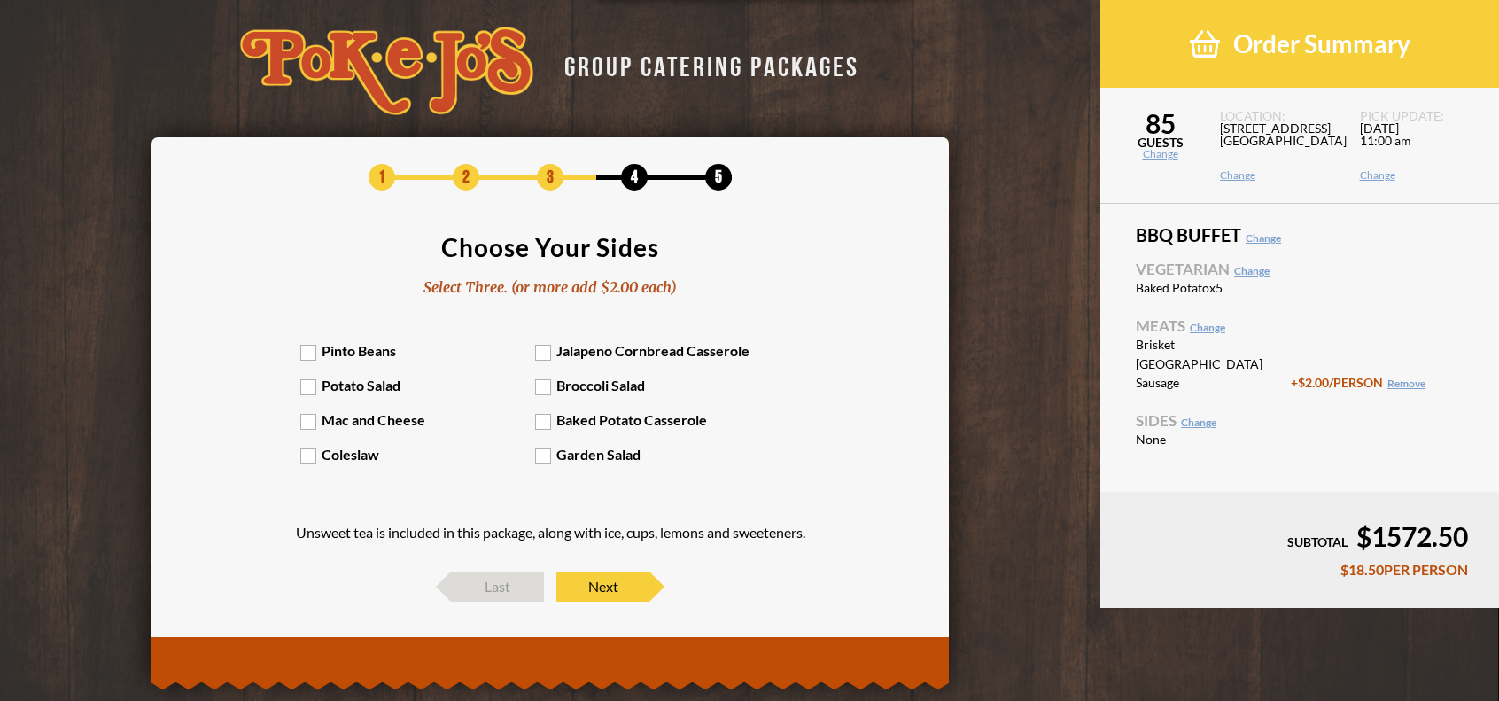
click at [382, 384] on label "Potato Salad" at bounding box center [418, 384] width 236 height 17
click at [0, 0] on input "Potato Salad" at bounding box center [0, 0] width 0 height 0
click at [307, 422] on label "Mac and Cheese" at bounding box center [418, 419] width 236 height 17
click at [0, 0] on input "Mac and Cheese" at bounding box center [0, 0] width 0 height 0
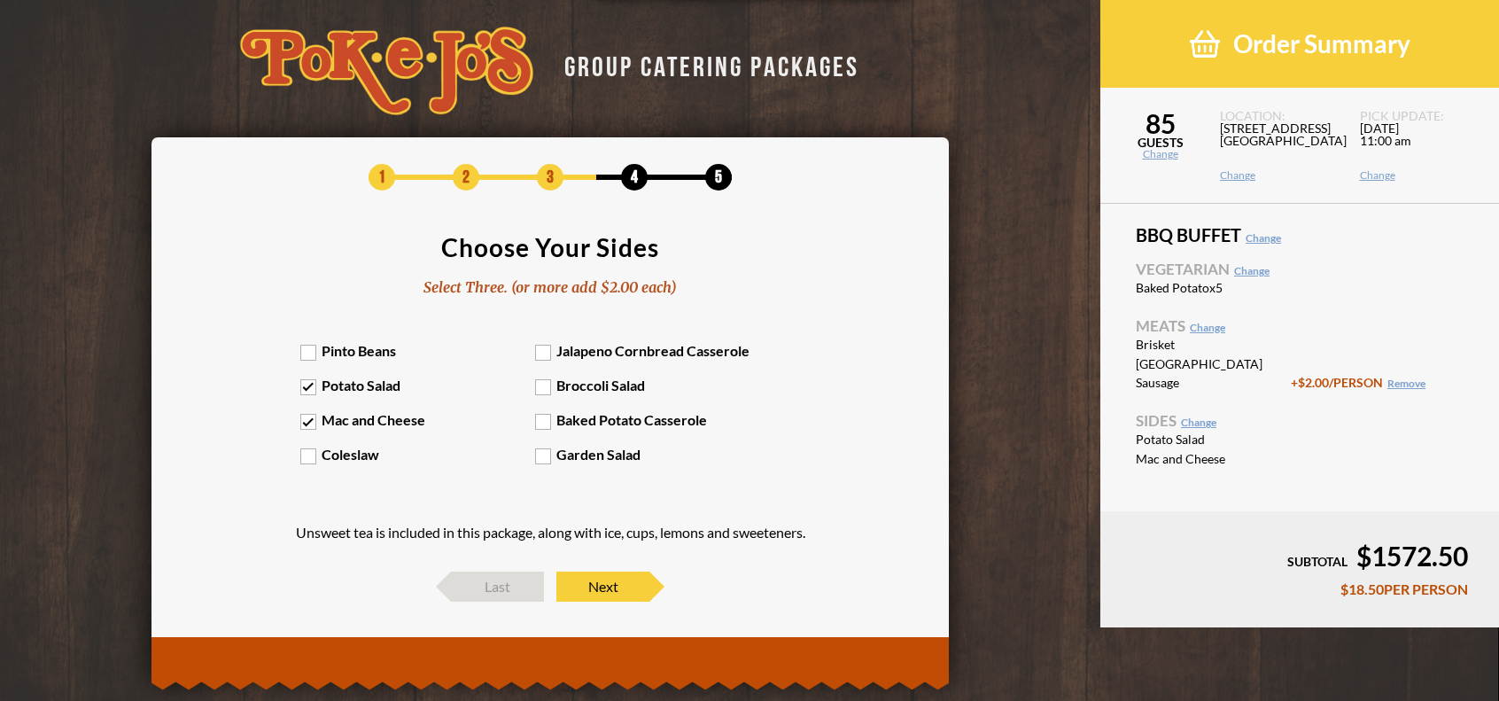
click at [324, 451] on label "Coleslaw" at bounding box center [418, 454] width 236 height 17
click at [0, 0] on input "Coleslaw" at bounding box center [0, 0] width 0 height 0
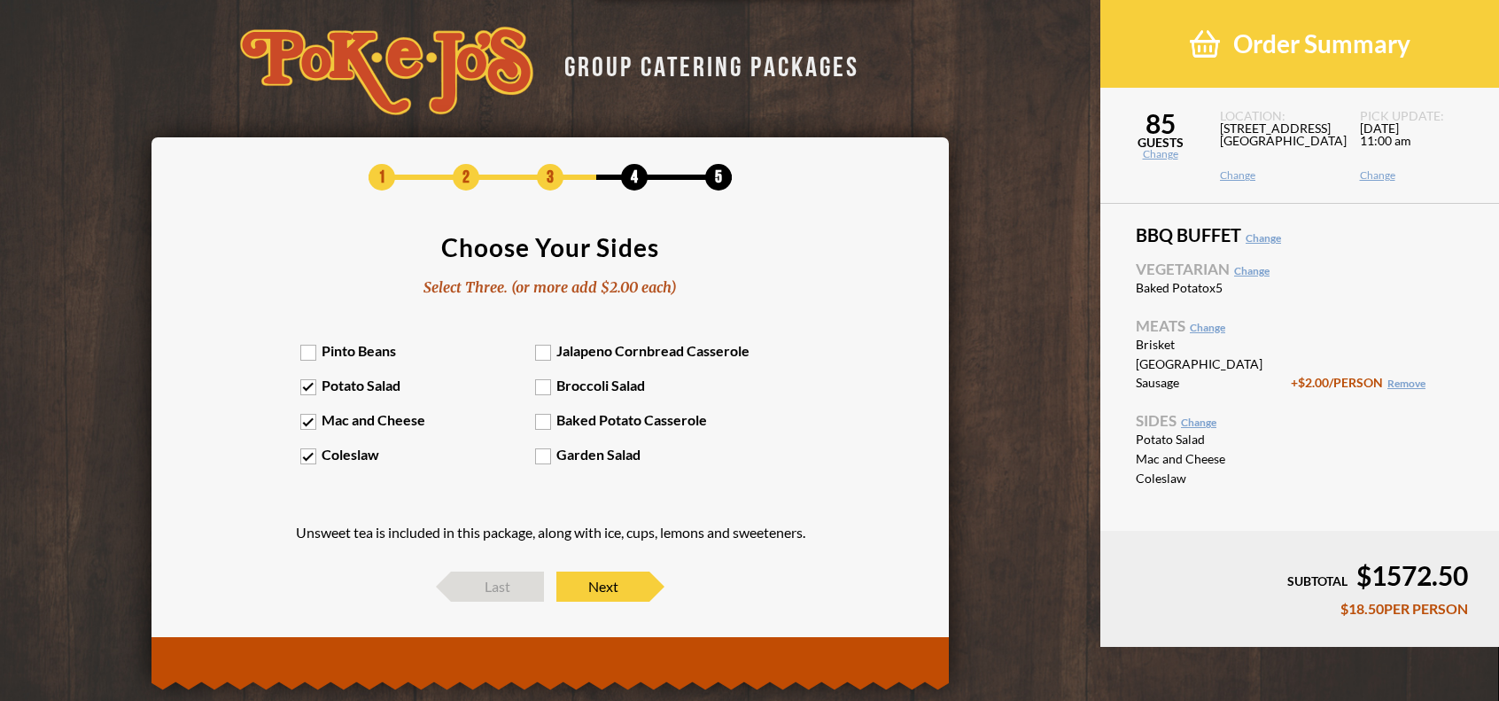
click at [384, 355] on label "Pinto Beans" at bounding box center [418, 350] width 236 height 17
click at [0, 0] on input "Pinto Beans" at bounding box center [0, 0] width 0 height 0
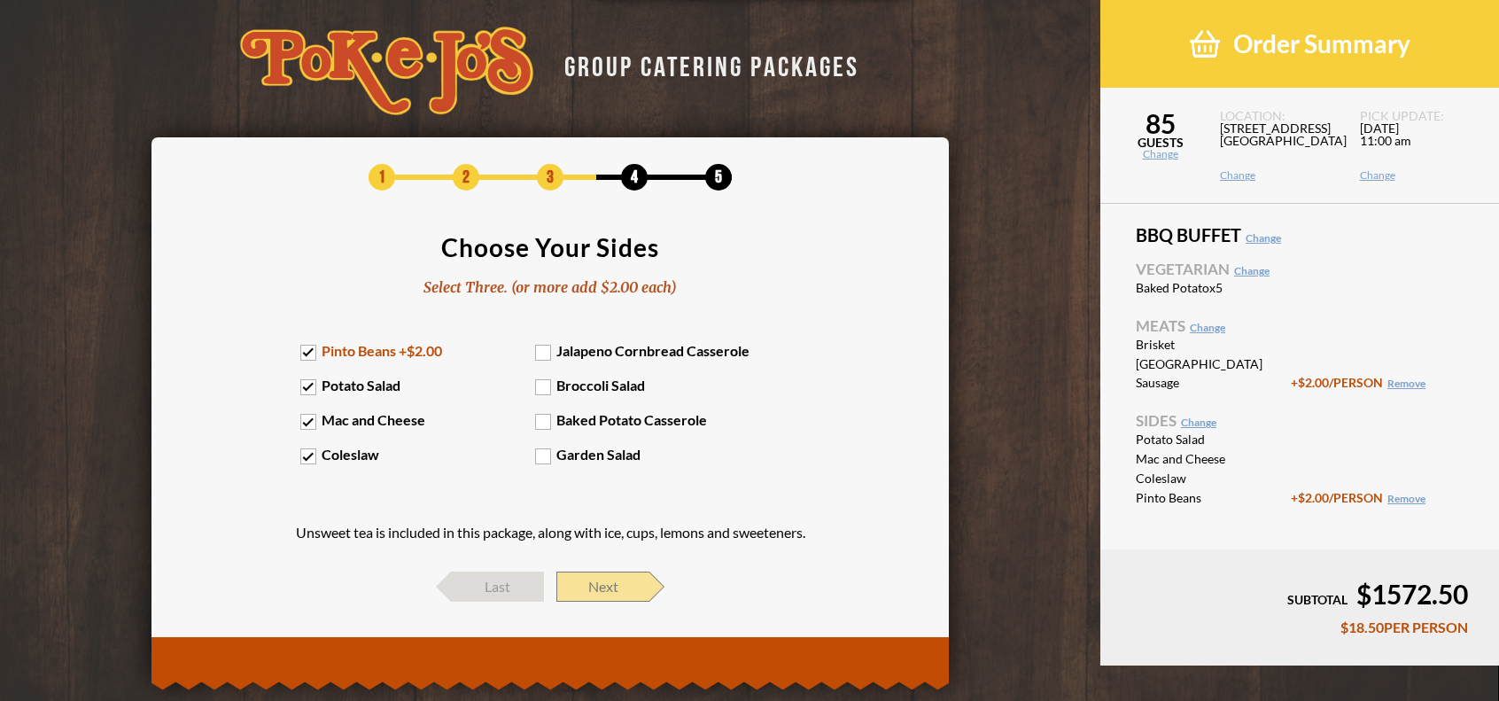
click at [604, 573] on span "Next" at bounding box center [602, 586] width 93 height 30
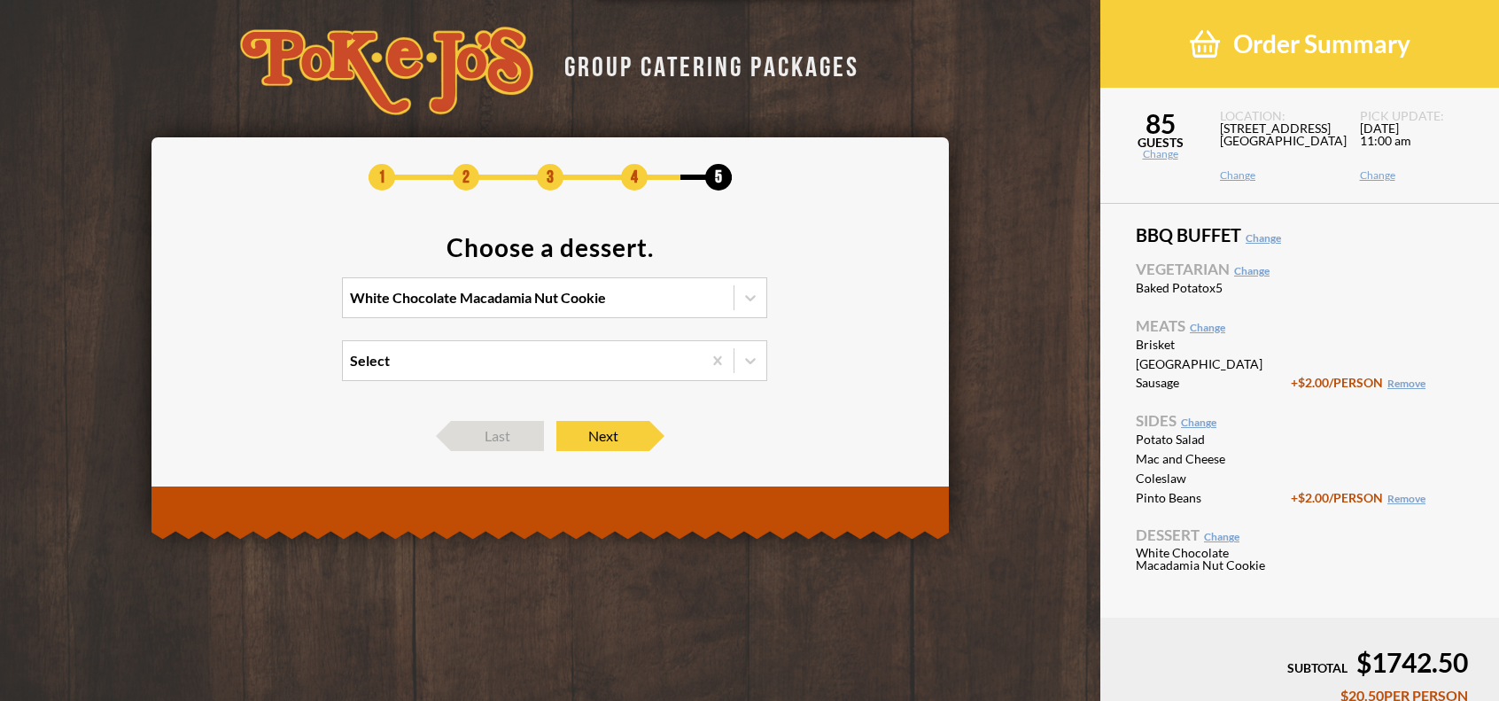
click at [494, 389] on section "Choose a dessert. White Chocolate Macadamia Nut Cookie Select" at bounding box center [550, 319] width 744 height 168
click at [490, 363] on div "Select" at bounding box center [522, 360] width 359 height 39
click at [273, 368] on input "Select" at bounding box center [273, 368] width 0 height 0
click at [490, 363] on div "Select" at bounding box center [522, 360] width 359 height 39
click at [273, 368] on input "option Chocolate Chip Cookie focused, 1 of 2. 2 results available. Use Up and D…" at bounding box center [273, 368] width 0 height 0
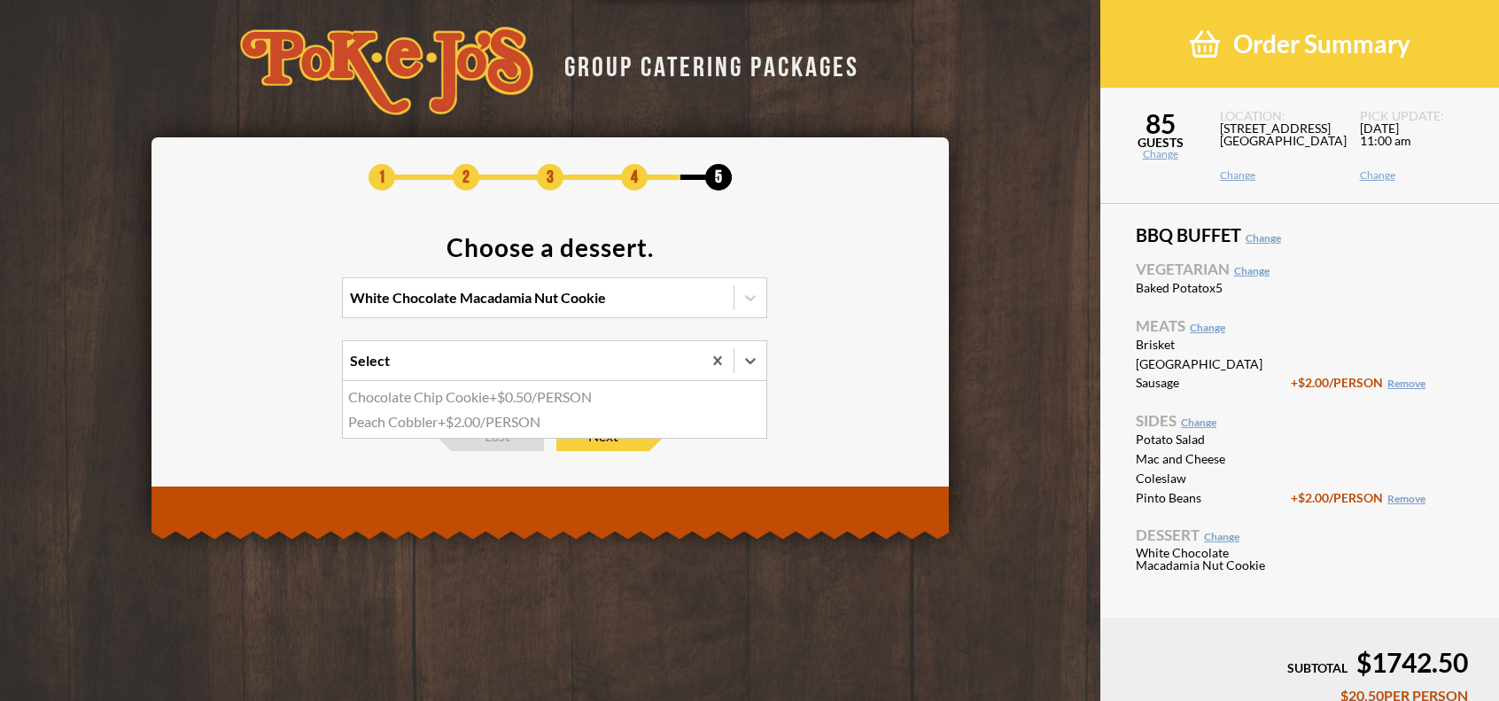
drag, startPoint x: 525, startPoint y: 353, endPoint x: 511, endPoint y: 423, distance: 72.3
click at [525, 353] on div "Select" at bounding box center [522, 360] width 359 height 39
click at [273, 368] on input "option Chocolate Chip Cookie focused, 1 of 2. 2 results available. Use Up and D…" at bounding box center [273, 368] width 0 height 0
drag, startPoint x: 788, startPoint y: 285, endPoint x: 761, endPoint y: 288, distance: 27.6
click at [787, 285] on section "Choose a dessert. White Chocolate Macadamia Nut Cookie option Chocolate Chip Co…" at bounding box center [550, 319] width 744 height 168
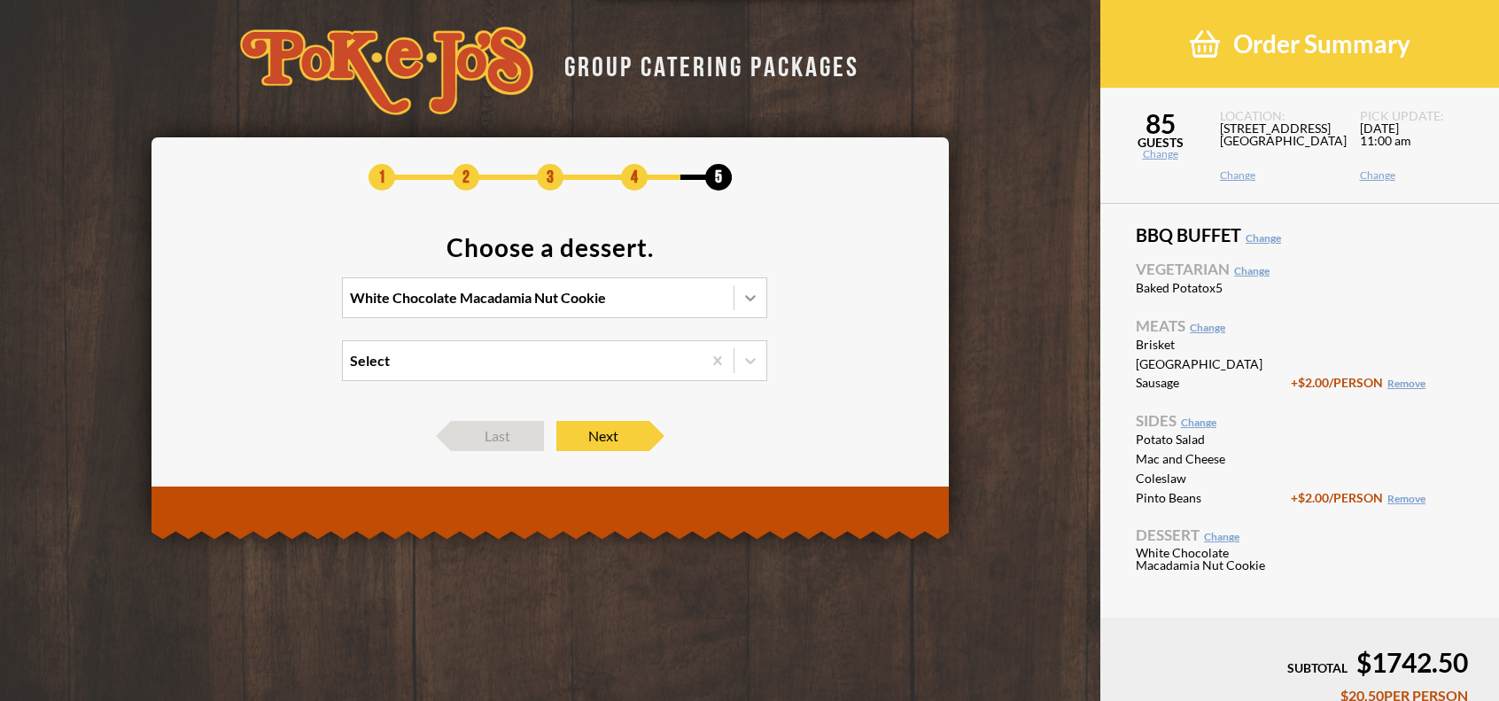
click at [734, 309] on div at bounding box center [750, 298] width 32 height 32
click at [273, 306] on input "White Chocolate Macadamia Nut Cookie" at bounding box center [273, 306] width 0 height 0
click at [418, 401] on div "No Dessert -$0.25/PERSON" at bounding box center [554, 408] width 423 height 25
click at [273, 306] on input "option No Dessert focused, 4 of 4. 4 results available. Use Up and Down to choo…" at bounding box center [273, 306] width 0 height 0
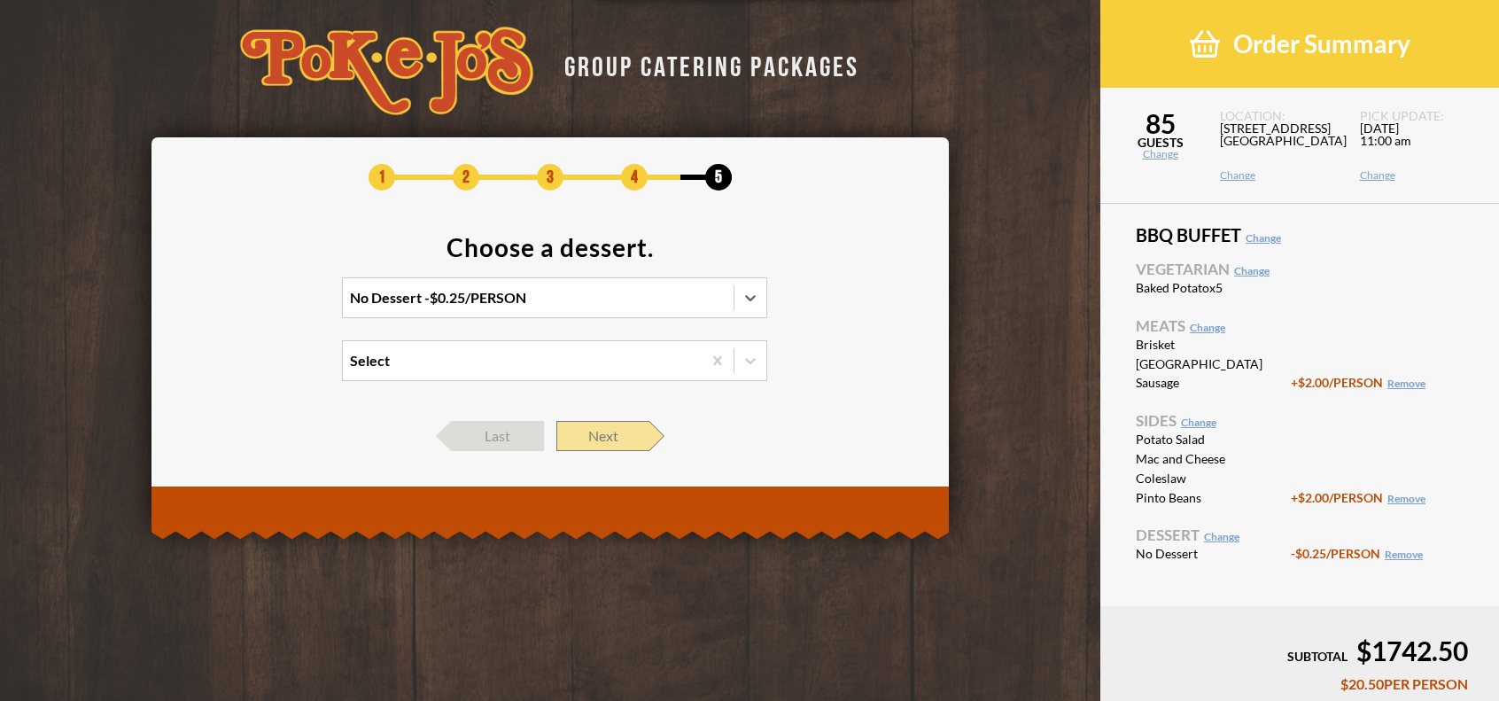
click at [632, 433] on span "Next" at bounding box center [602, 436] width 93 height 30
